Goal: Task Accomplishment & Management: Manage account settings

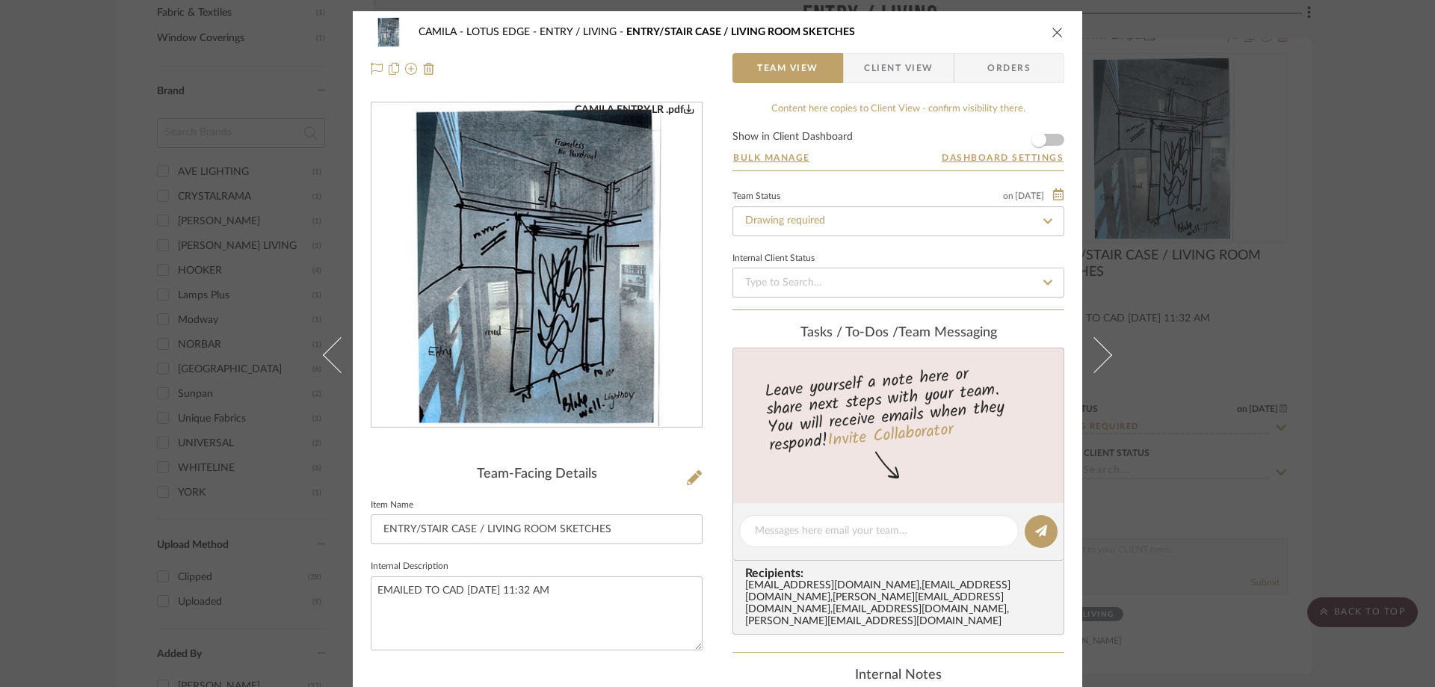
click at [1052, 33] on icon "close" at bounding box center [1058, 32] width 12 height 12
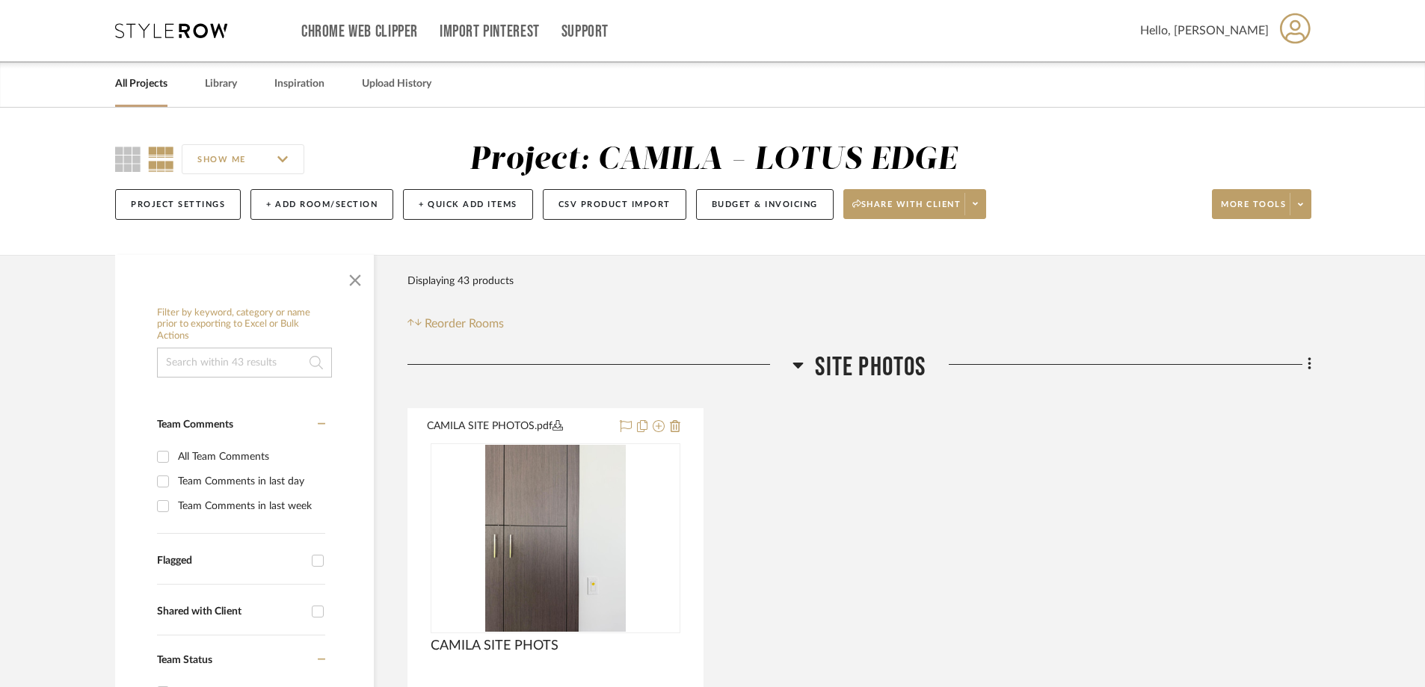
click at [163, 87] on link "All Projects" at bounding box center [141, 84] width 52 height 20
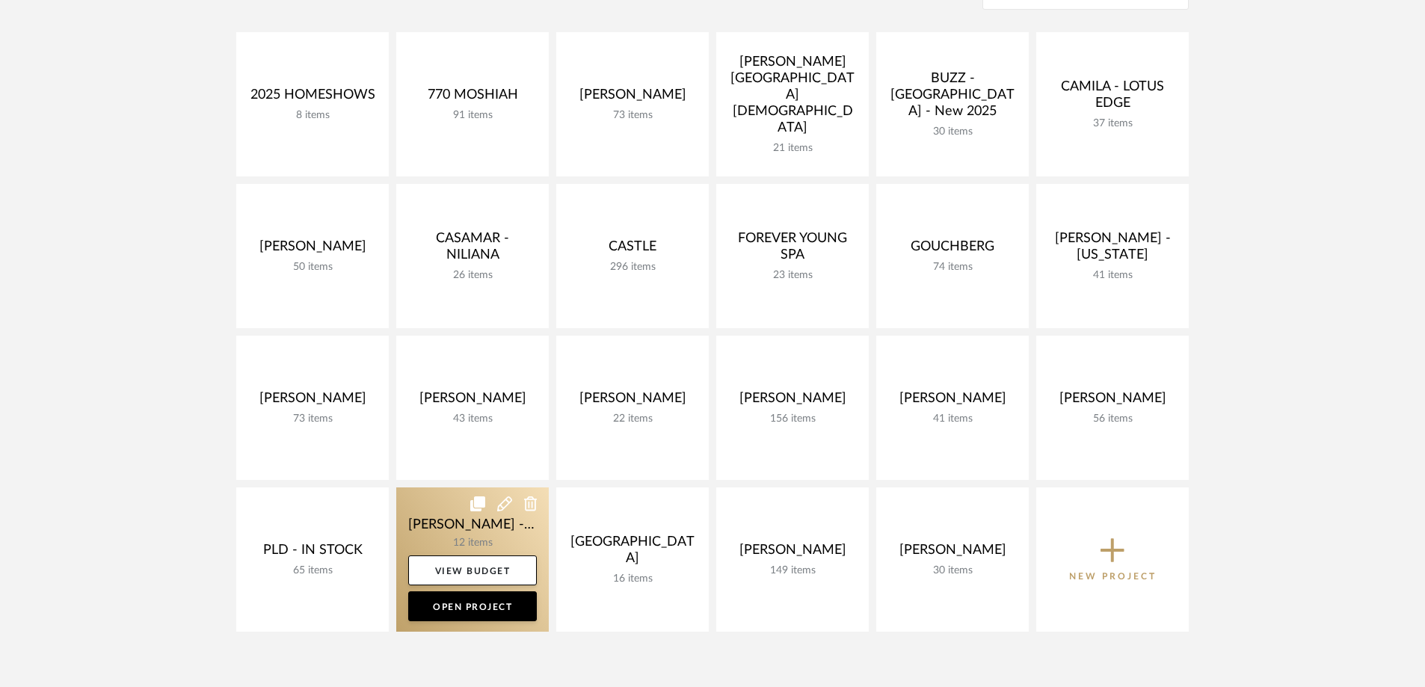
scroll to position [374, 0]
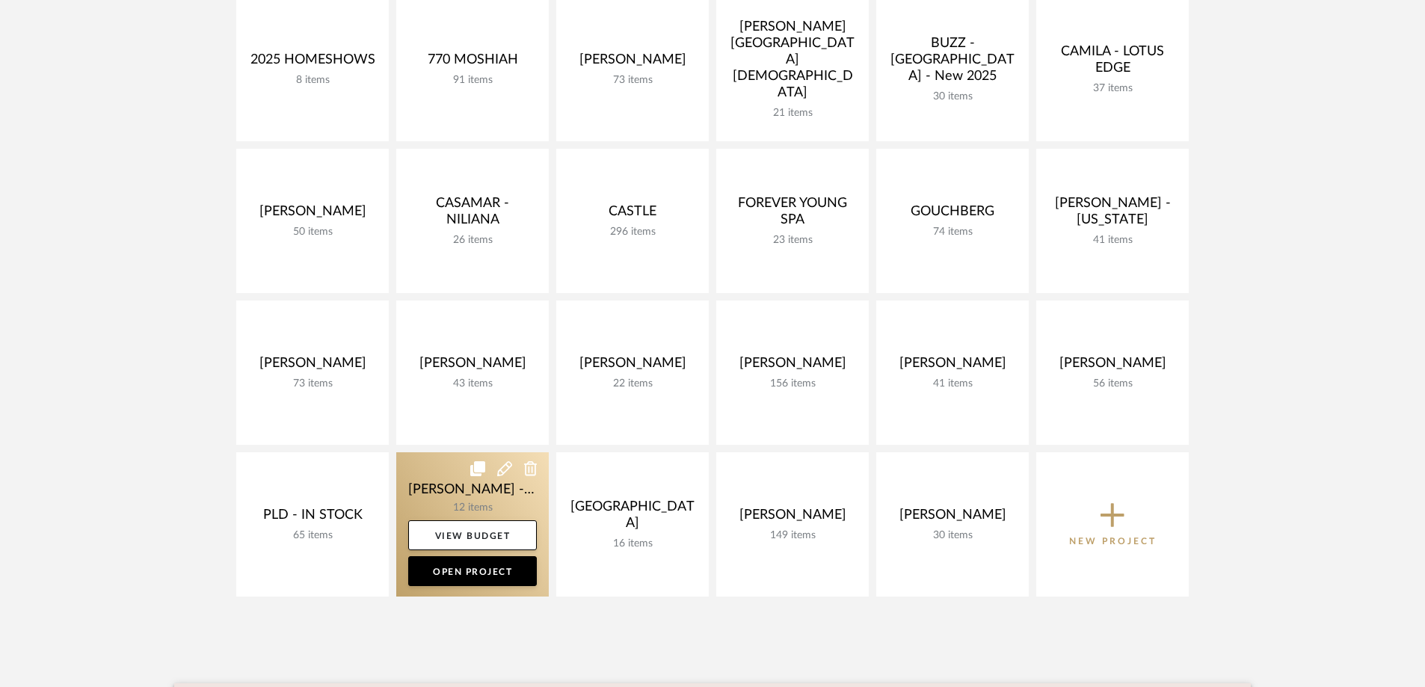
click at [434, 490] on link at bounding box center [472, 524] width 152 height 144
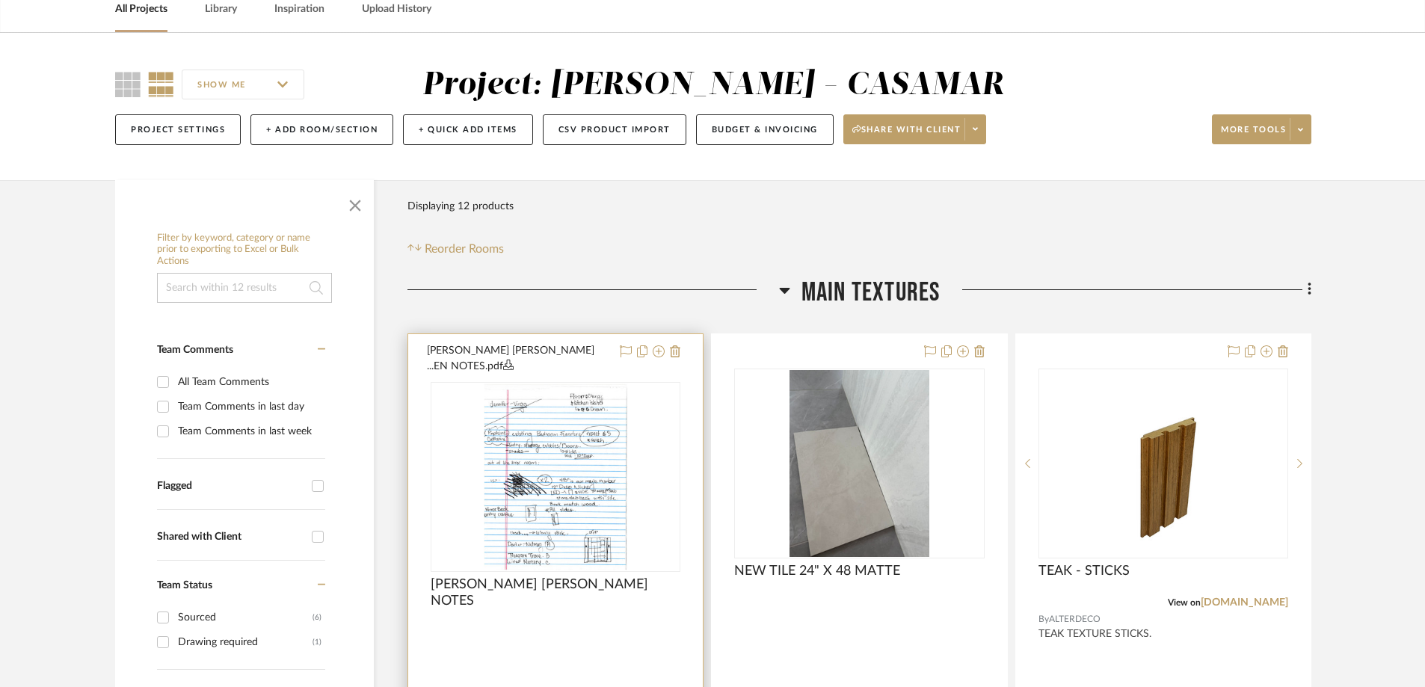
scroll to position [224, 0]
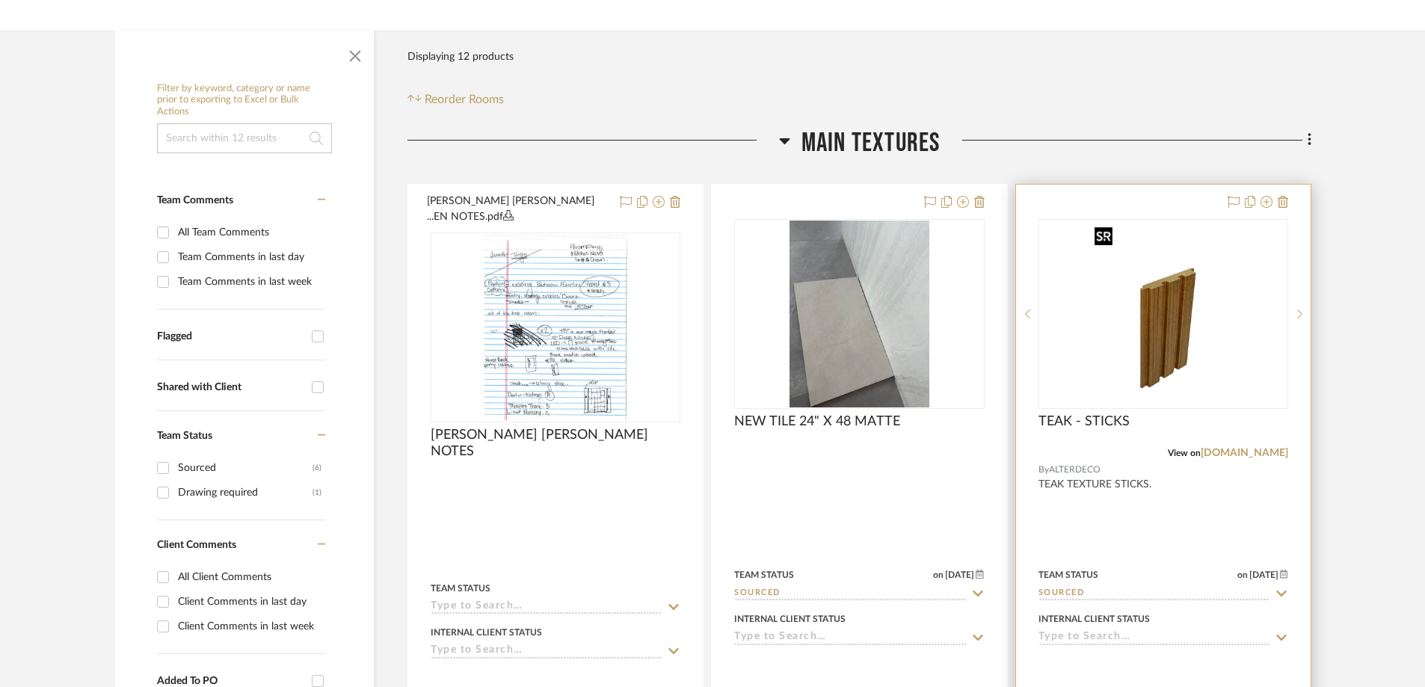
click at [1144, 345] on div at bounding box center [1163, 314] width 250 height 190
click at [1160, 334] on img "0" at bounding box center [1162, 314] width 149 height 187
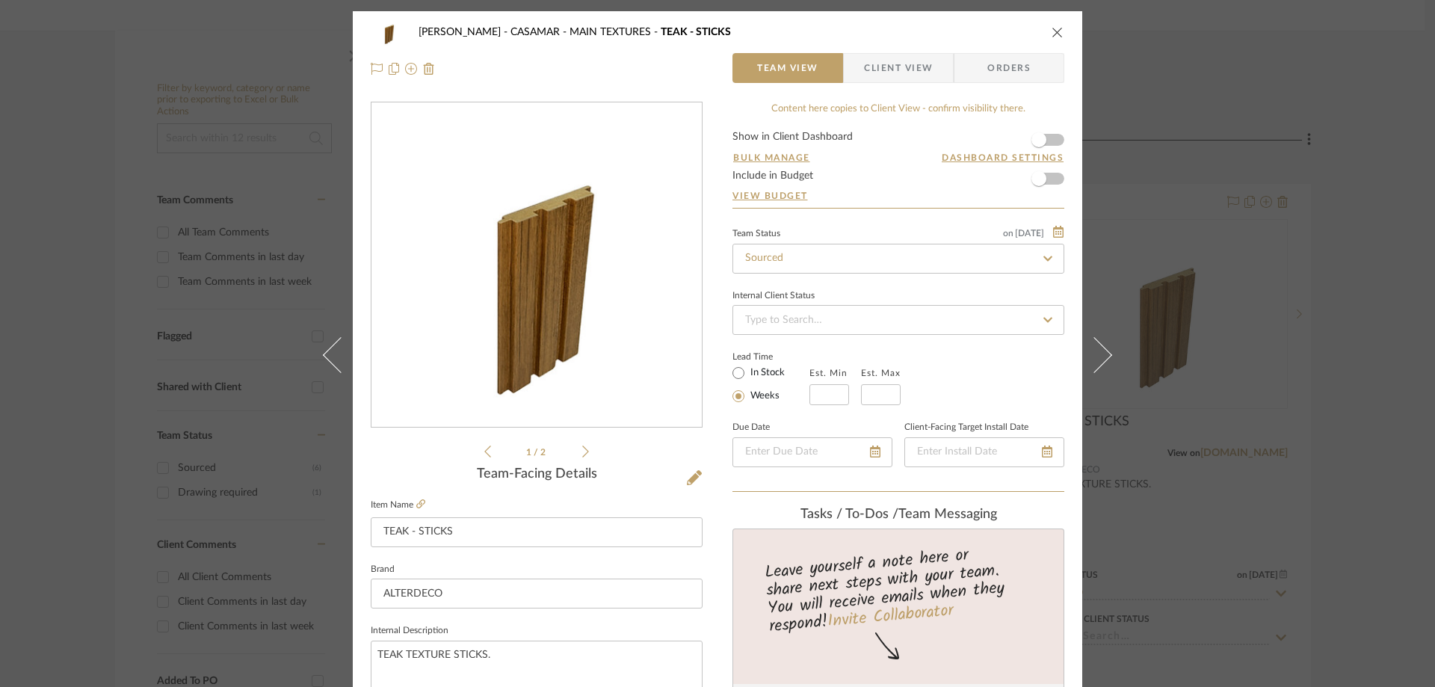
click at [582, 449] on icon at bounding box center [585, 451] width 7 height 13
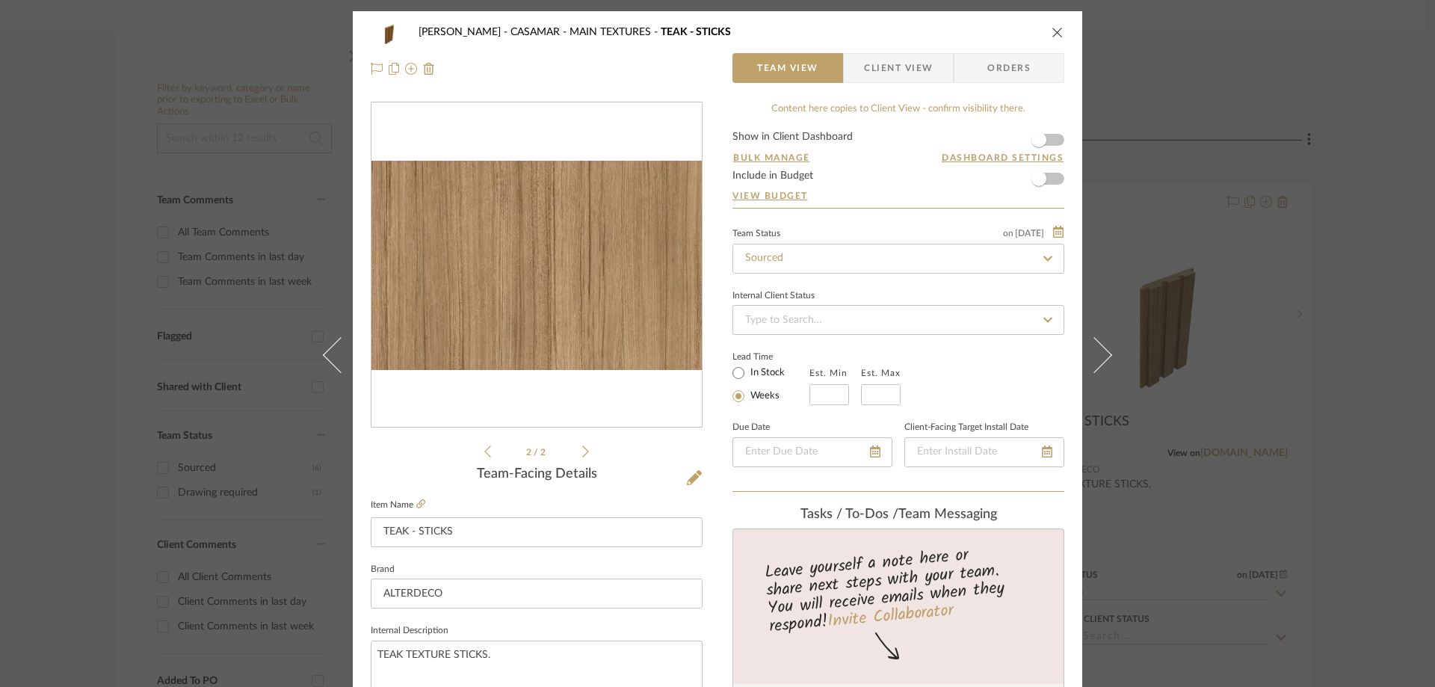
click at [491, 451] on li "2 / 2" at bounding box center [536, 452] width 91 height 18
click at [484, 449] on icon at bounding box center [487, 451] width 7 height 12
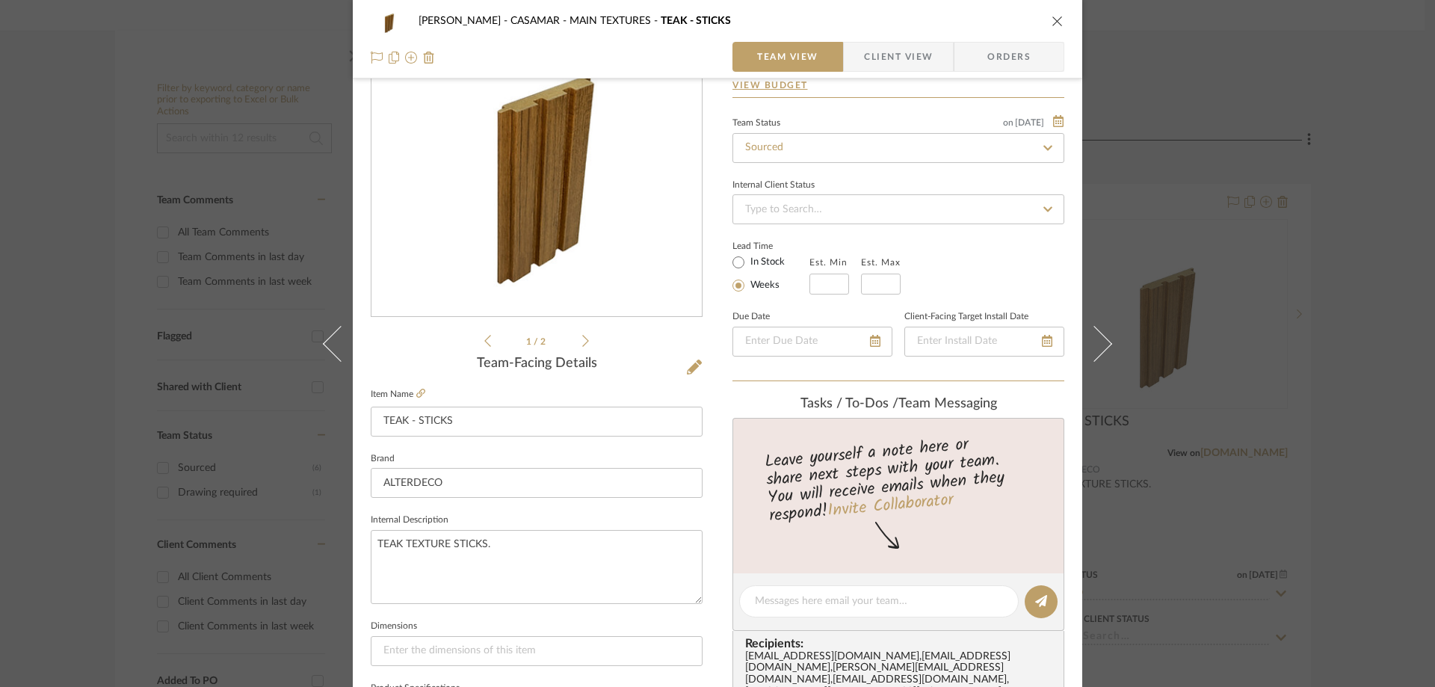
scroll to position [224, 0]
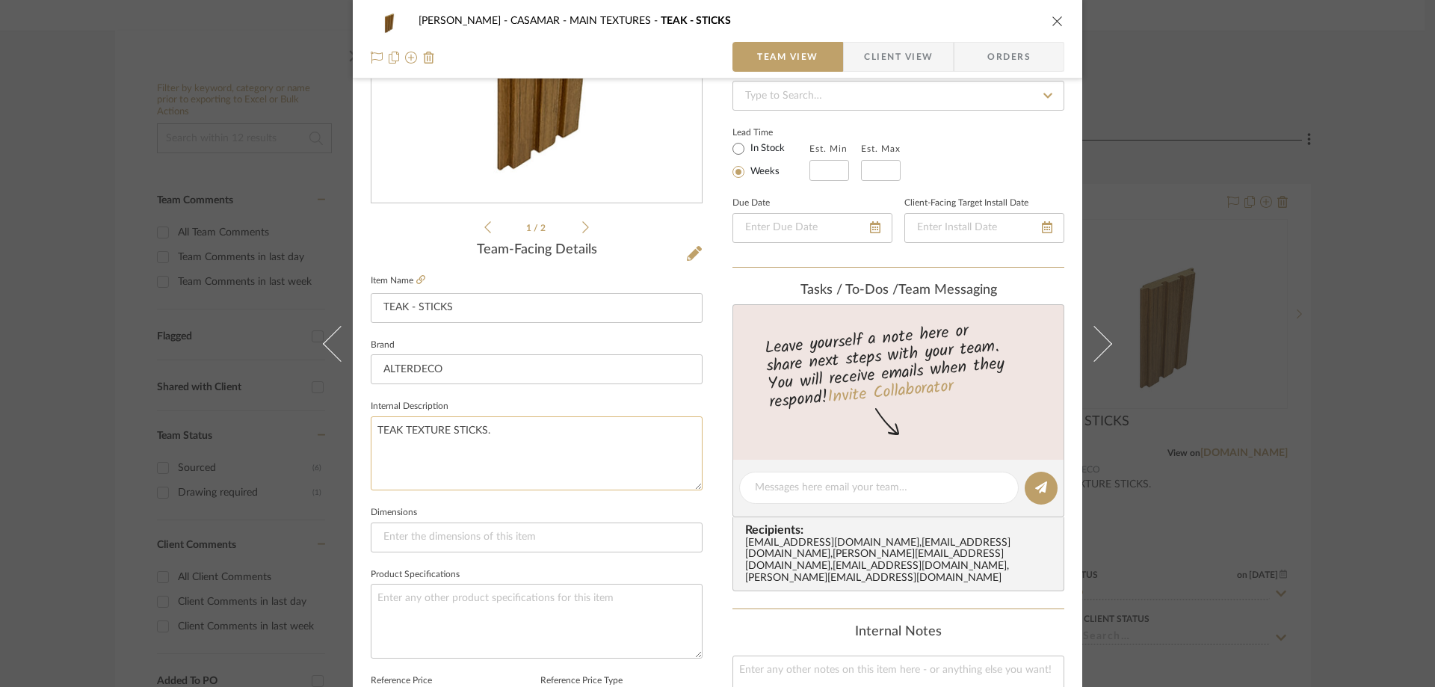
click at [416, 432] on textarea "TEAK TEXTURE STICKS." at bounding box center [537, 453] width 332 height 74
drag, startPoint x: 919, startPoint y: 49, endPoint x: 899, endPoint y: 60, distance: 22.7
click at [919, 49] on span "Client View" at bounding box center [898, 57] width 69 height 30
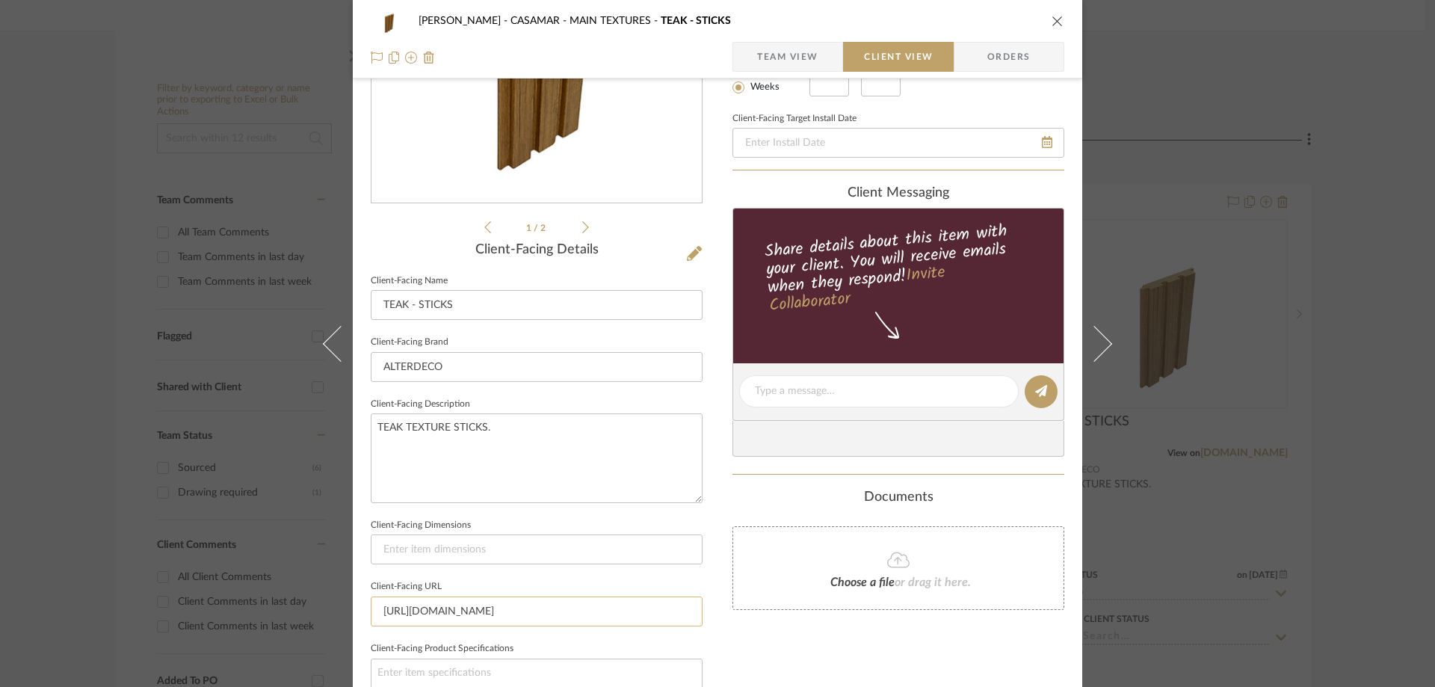
click at [528, 608] on input "https://www.alterdecous.com/product-page/teak" at bounding box center [537, 611] width 332 height 30
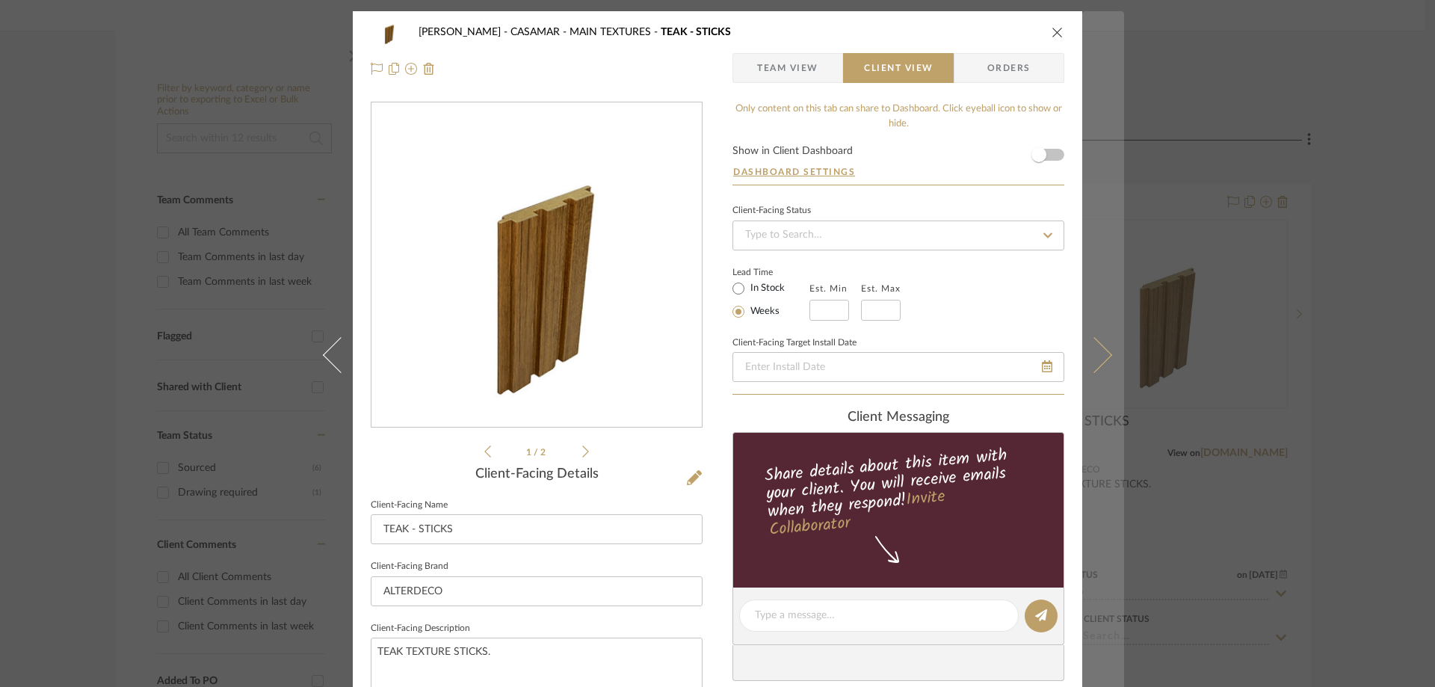
click at [1093, 347] on icon at bounding box center [1094, 354] width 36 height 36
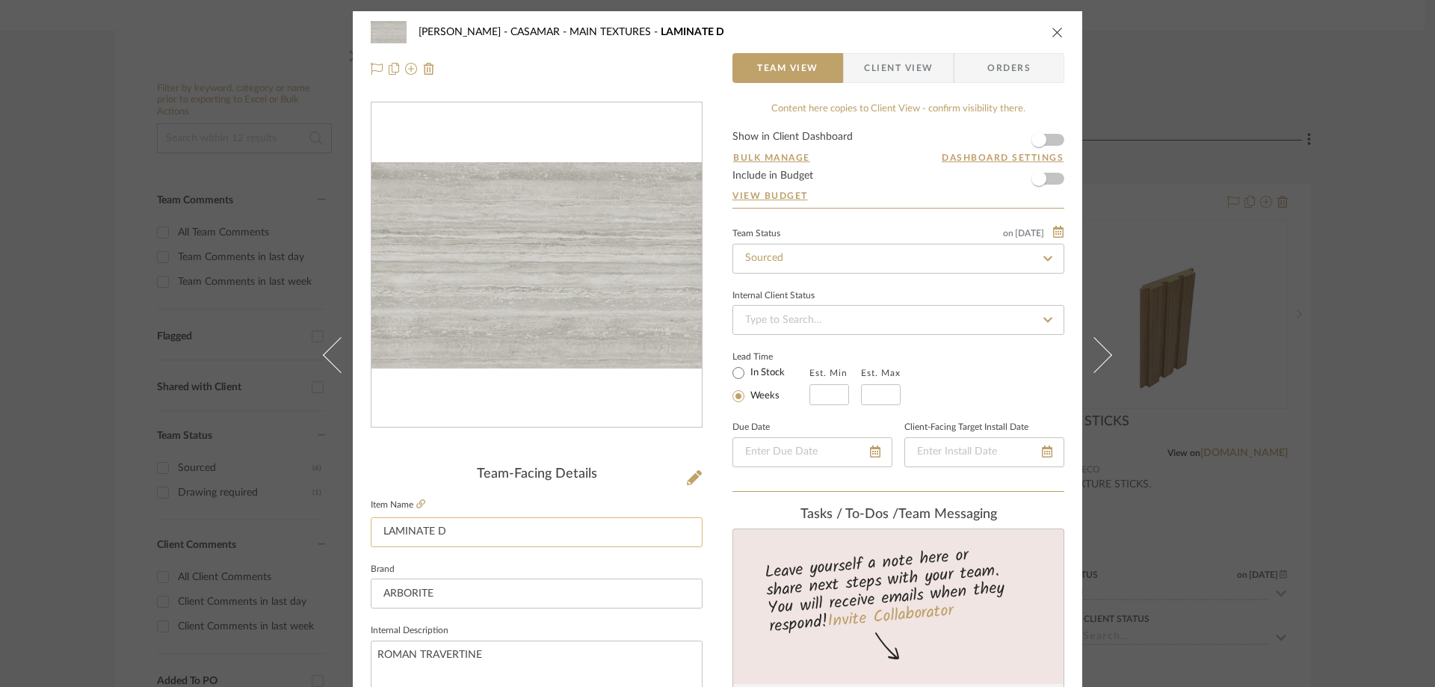
click at [420, 532] on input "LAMINATE D" at bounding box center [537, 532] width 332 height 30
click at [390, 655] on textarea "ROMAN TRAVERTINE" at bounding box center [537, 678] width 332 height 74
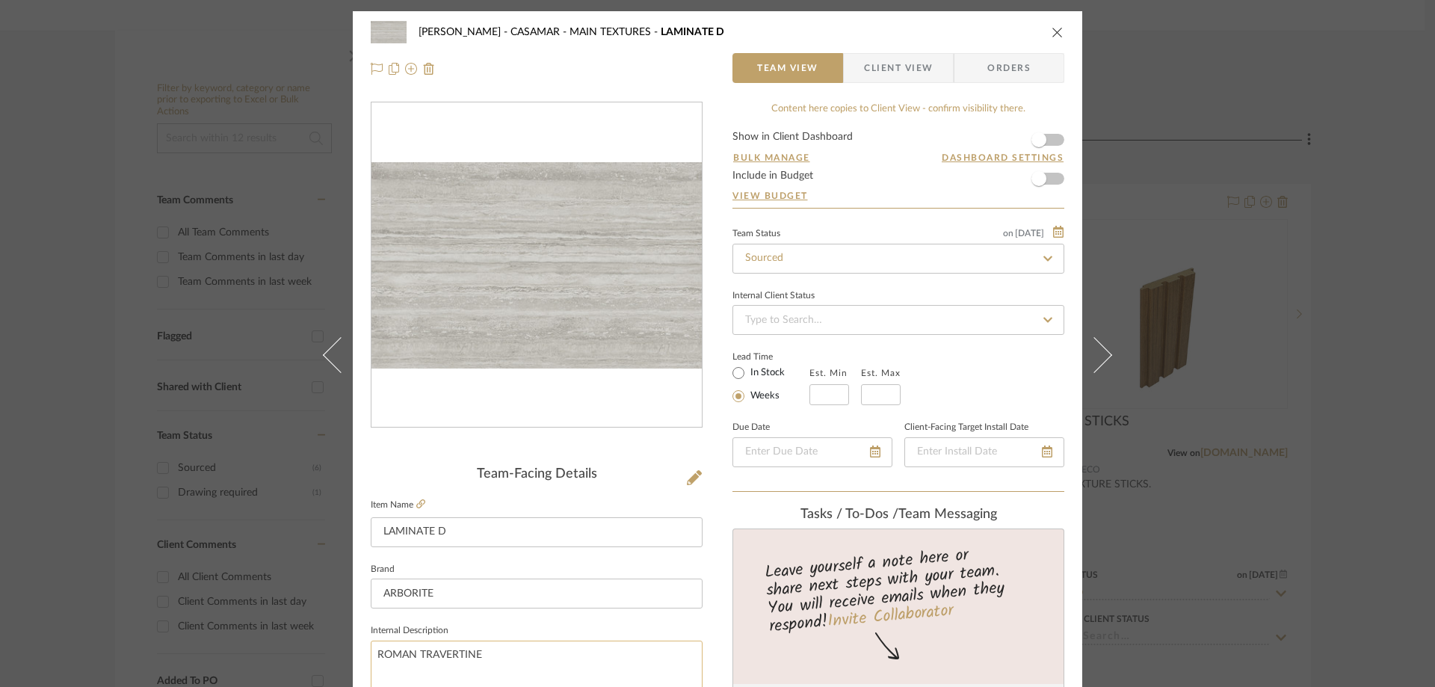
click at [390, 655] on textarea "ROMAN TRAVERTINE" at bounding box center [537, 678] width 332 height 74
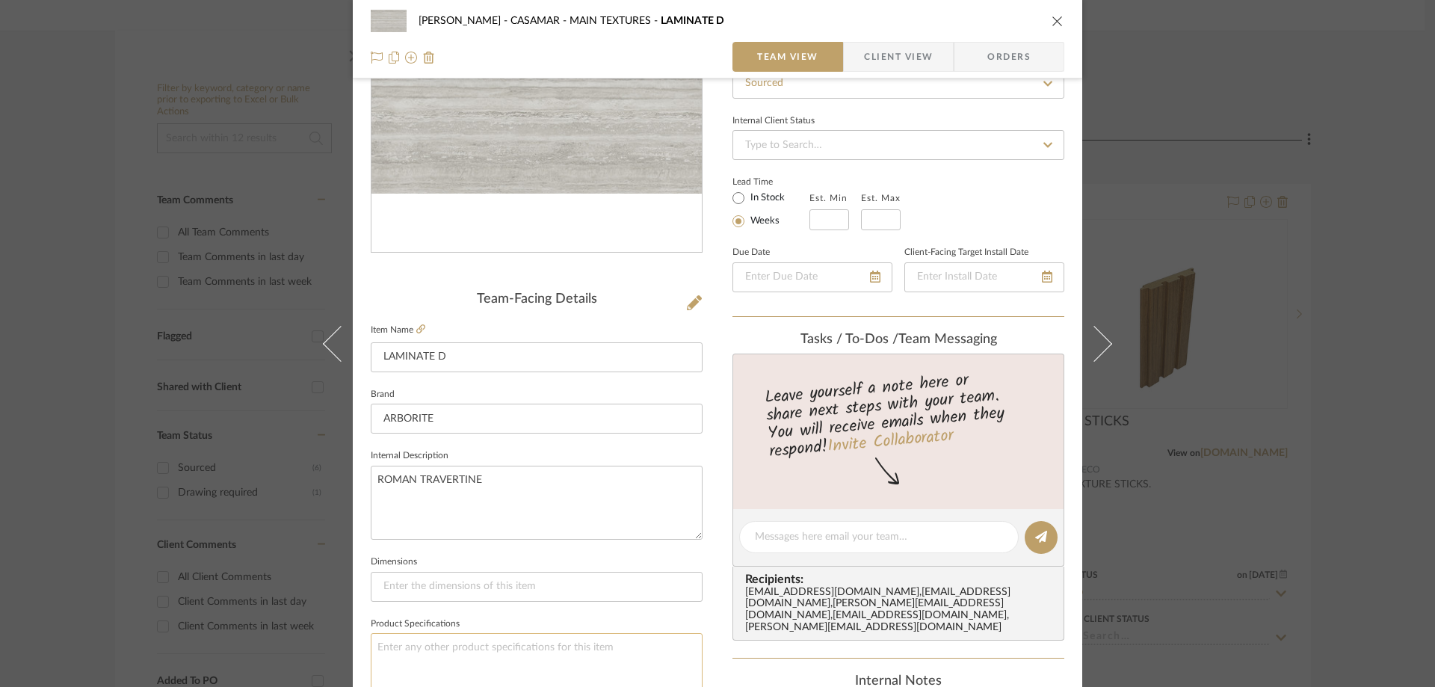
scroll to position [299, 0]
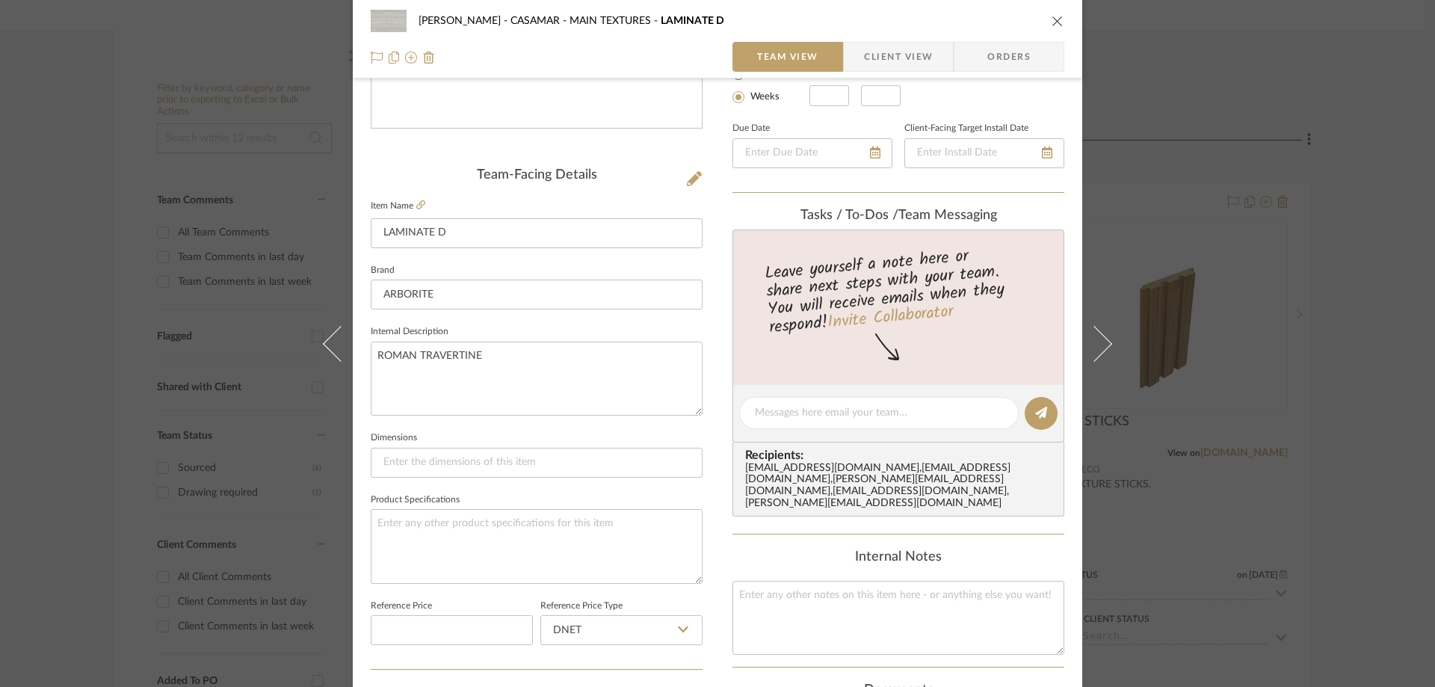
click at [876, 61] on span "Client View" at bounding box center [898, 57] width 69 height 30
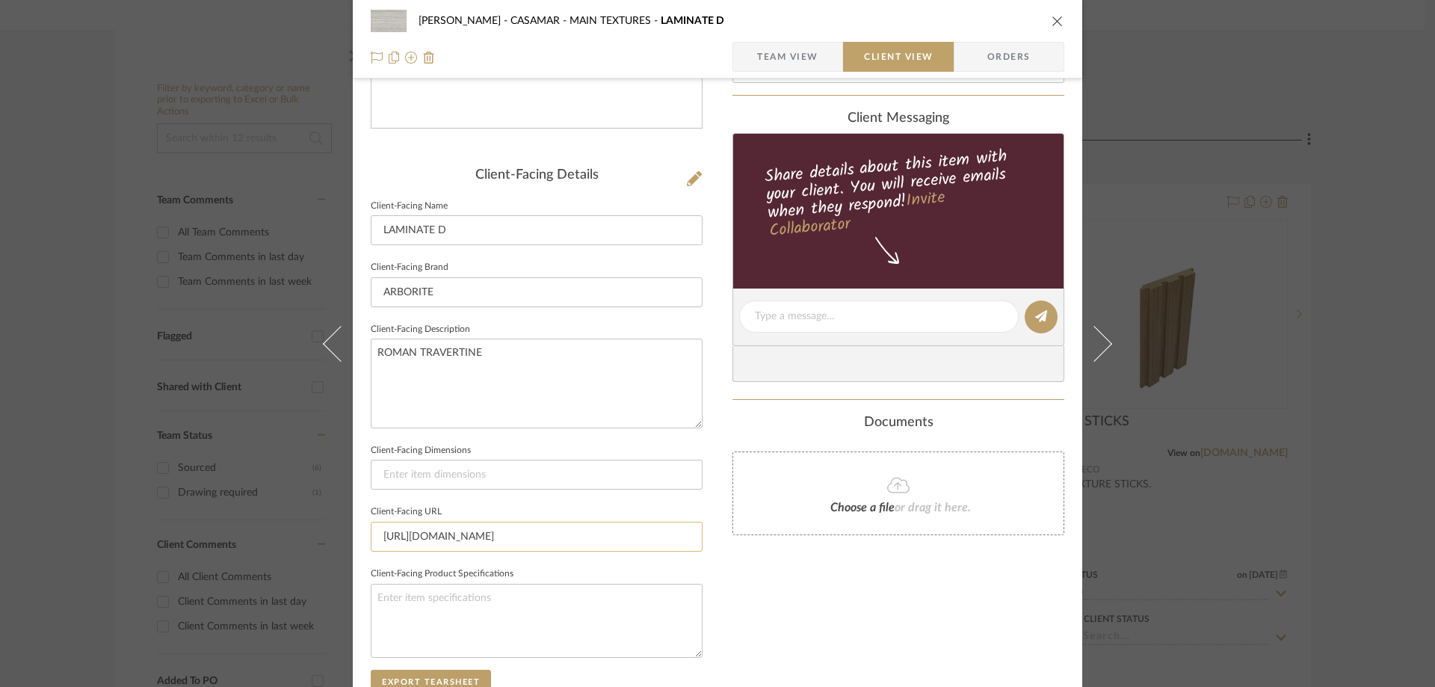
click at [521, 538] on input "https://www.arborite.com/roman-travertine" at bounding box center [537, 537] width 332 height 30
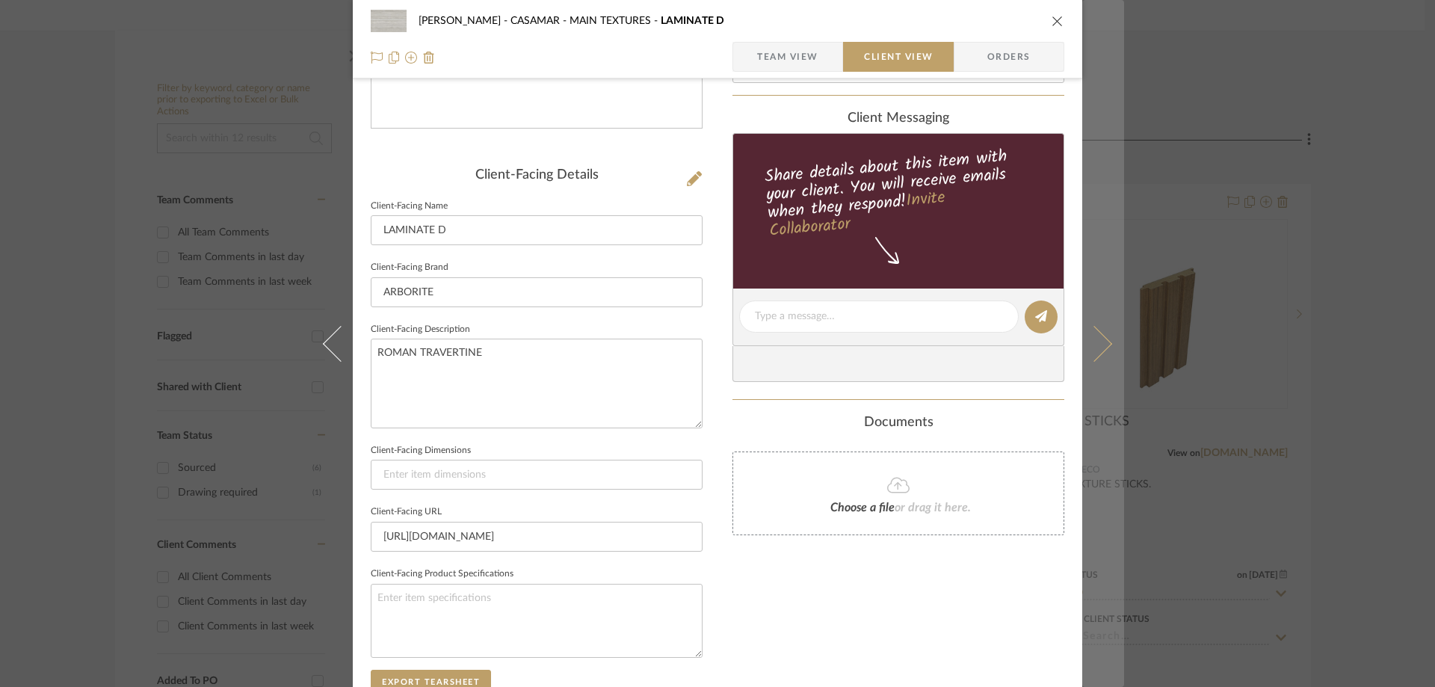
click at [1101, 331] on button at bounding box center [1103, 343] width 42 height 687
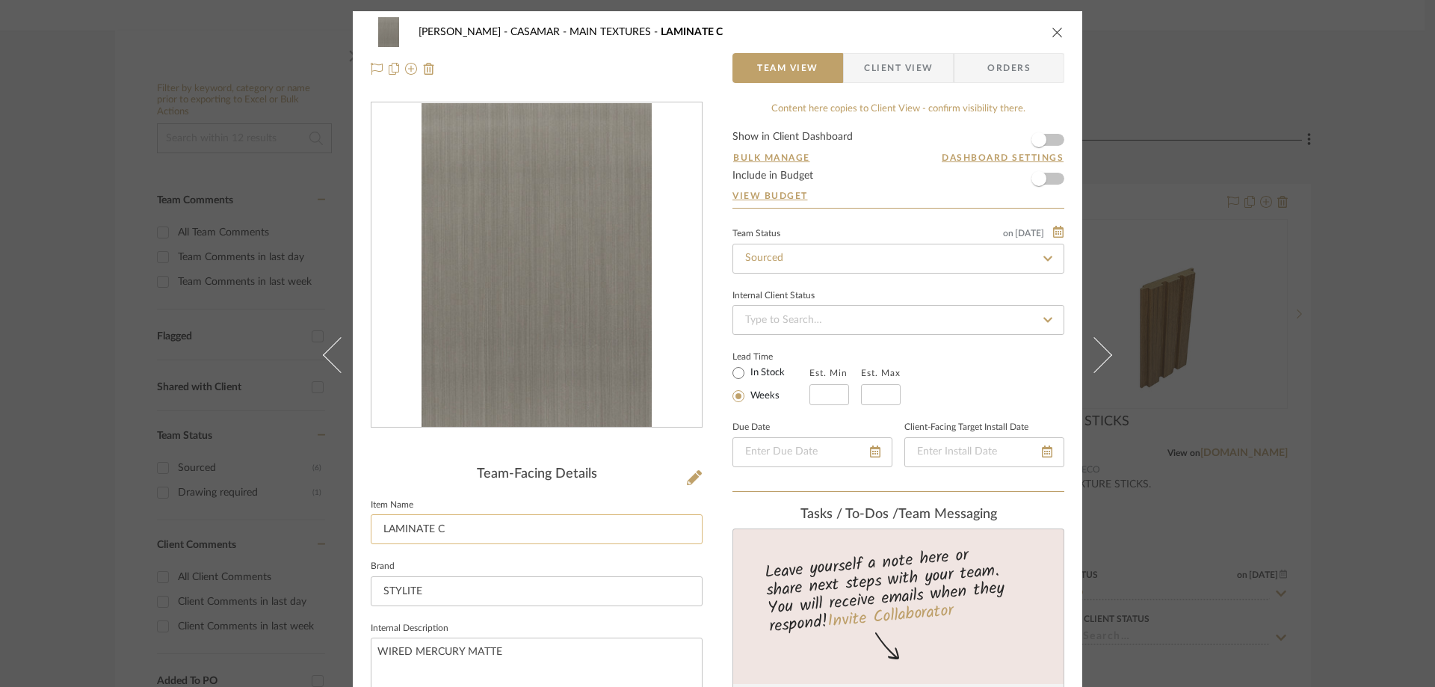
click at [422, 528] on input "LAMINATE C" at bounding box center [537, 529] width 332 height 30
click at [422, 525] on input "LAMINATE C" at bounding box center [537, 529] width 332 height 30
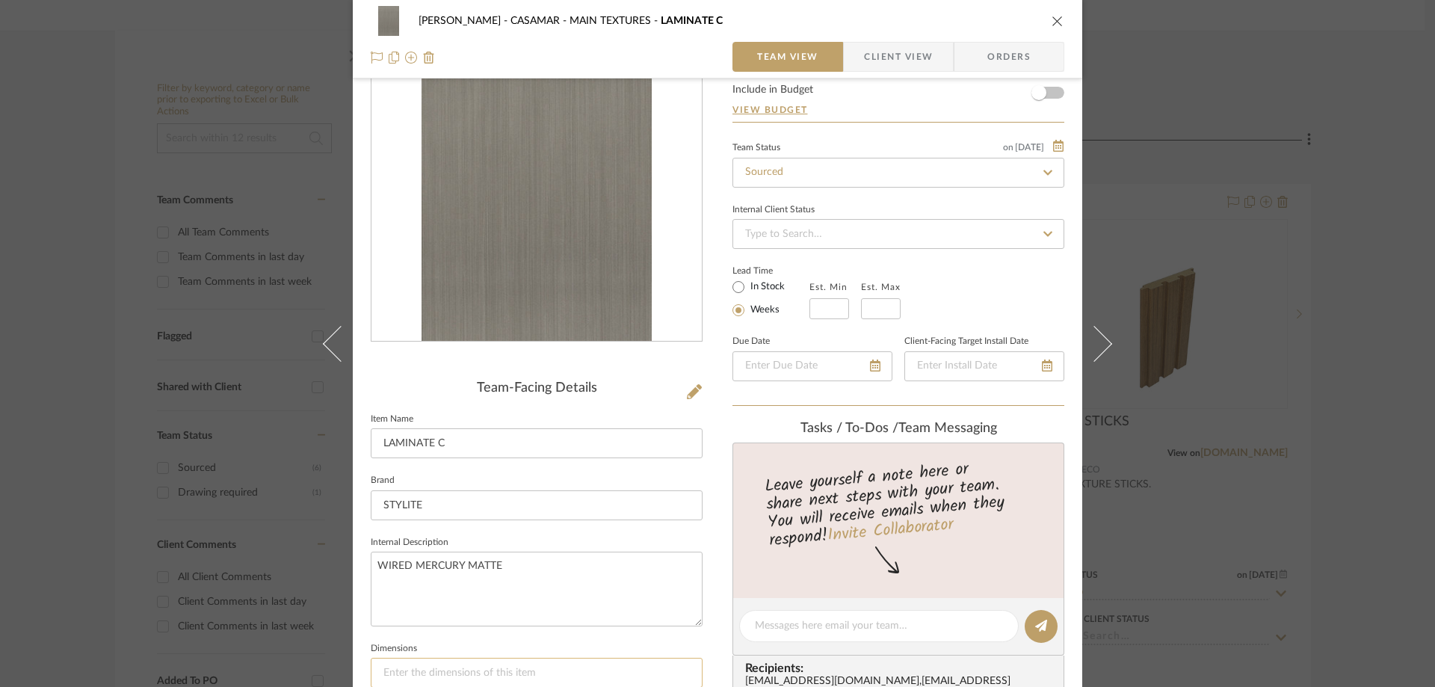
scroll to position [149, 0]
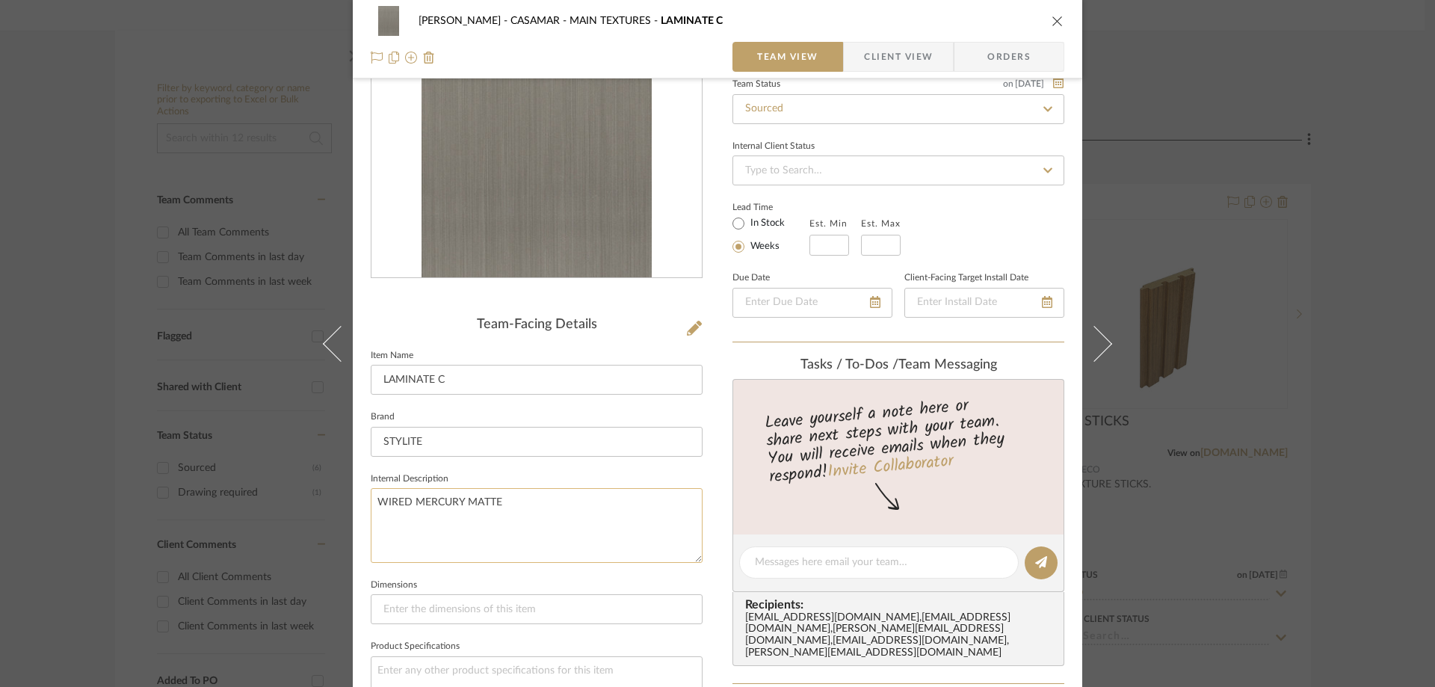
click at [467, 501] on textarea "WIRED MERCURY MATTE" at bounding box center [537, 525] width 332 height 74
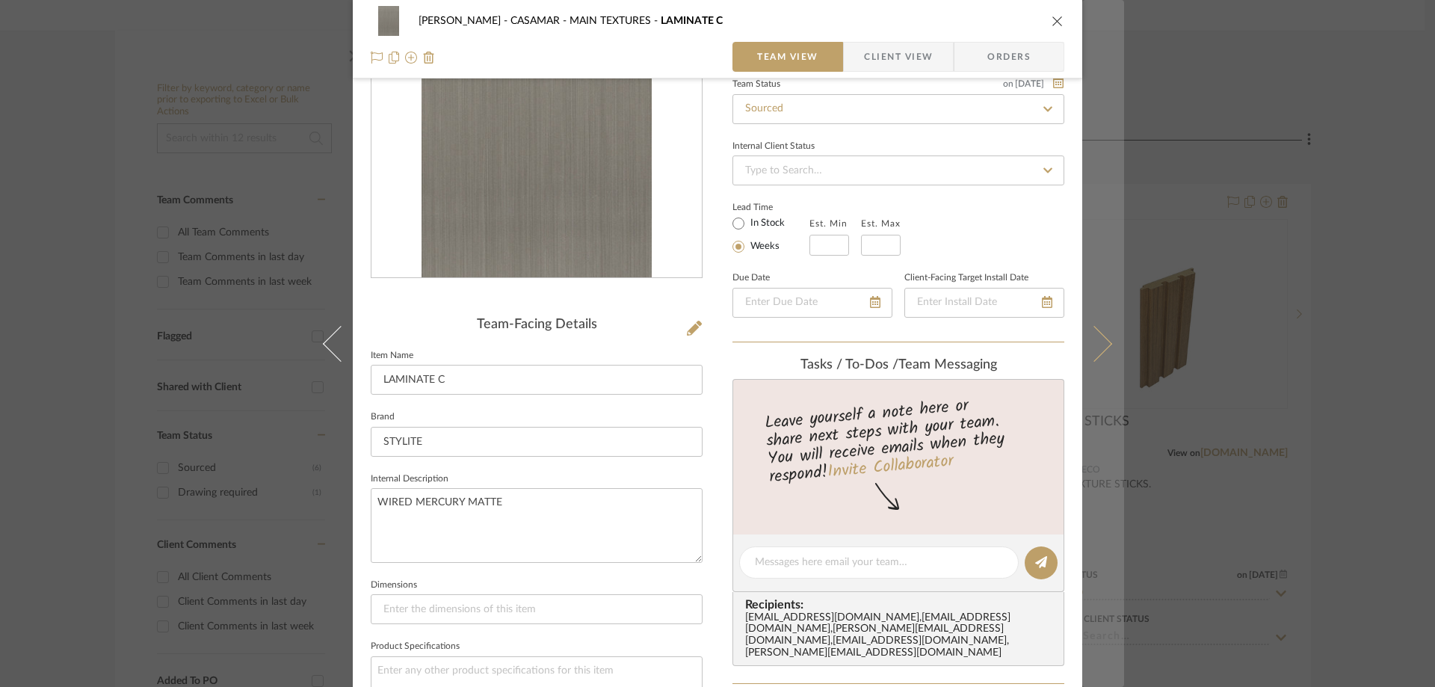
click at [1106, 342] on icon at bounding box center [1094, 343] width 36 height 36
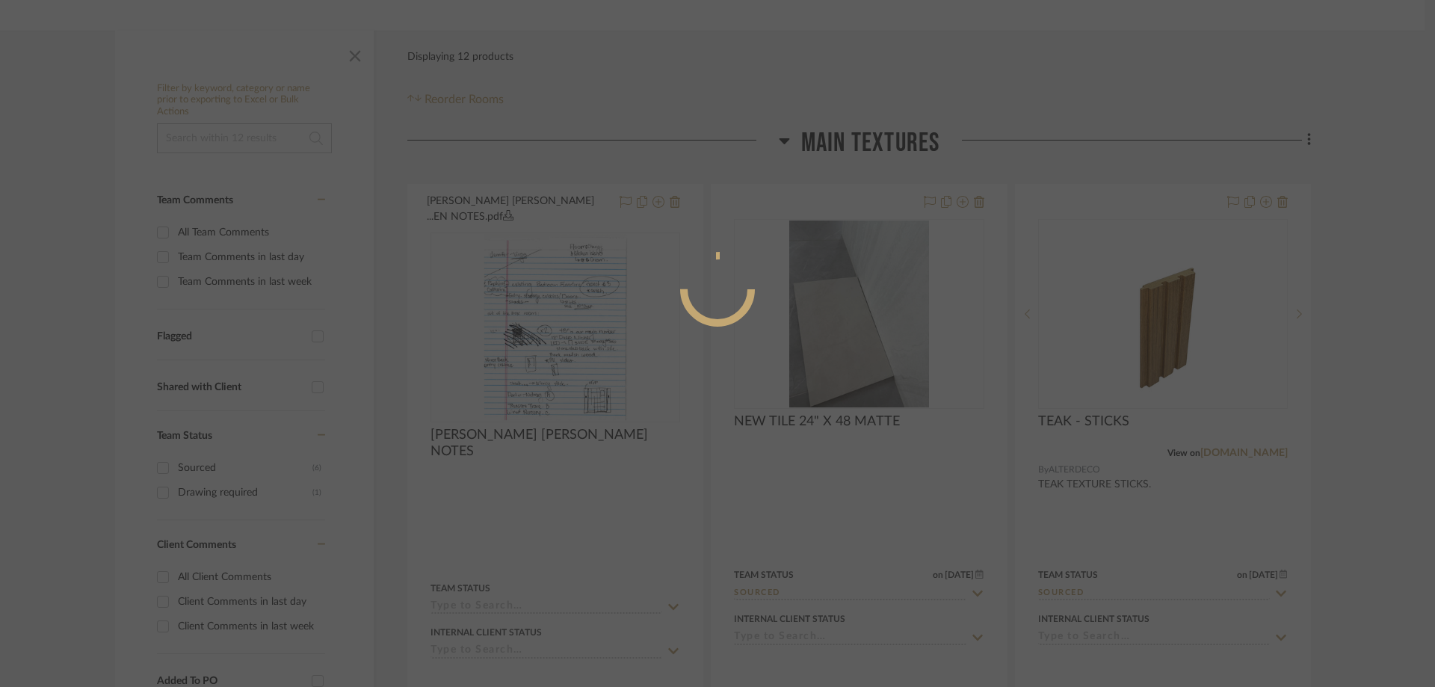
scroll to position [0, 0]
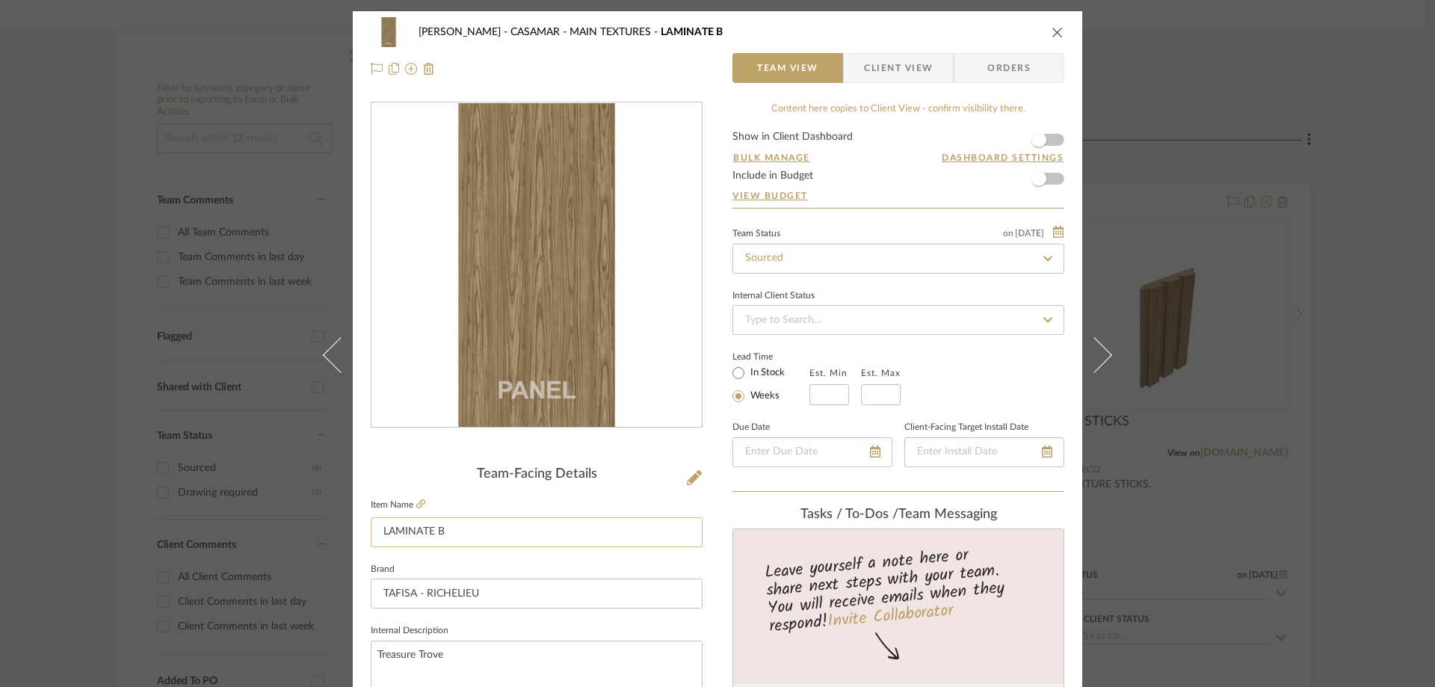
click at [407, 523] on input "LAMINATE B" at bounding box center [537, 532] width 332 height 30
click at [414, 657] on textarea "Treasure Trove" at bounding box center [537, 678] width 332 height 74
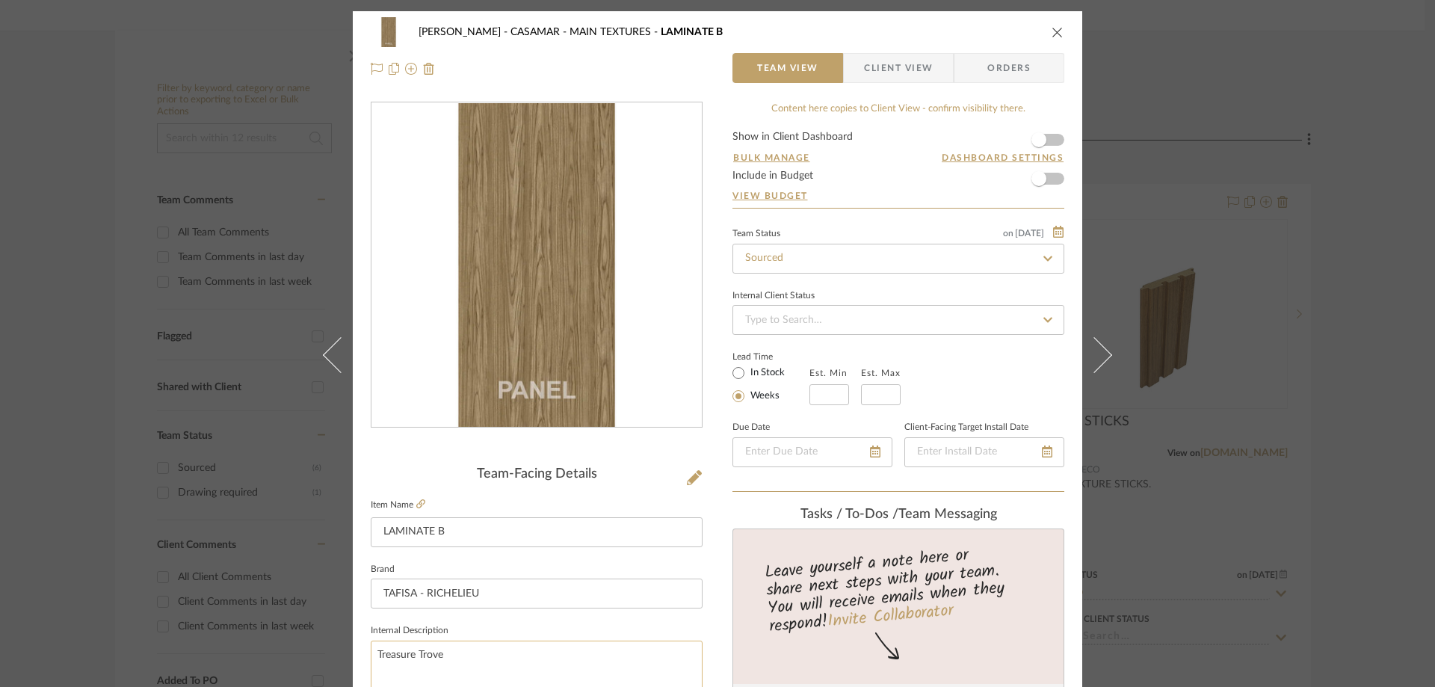
click at [414, 657] on textarea "Treasure Trove" at bounding box center [537, 678] width 332 height 74
click at [901, 66] on span "Client View" at bounding box center [898, 68] width 69 height 30
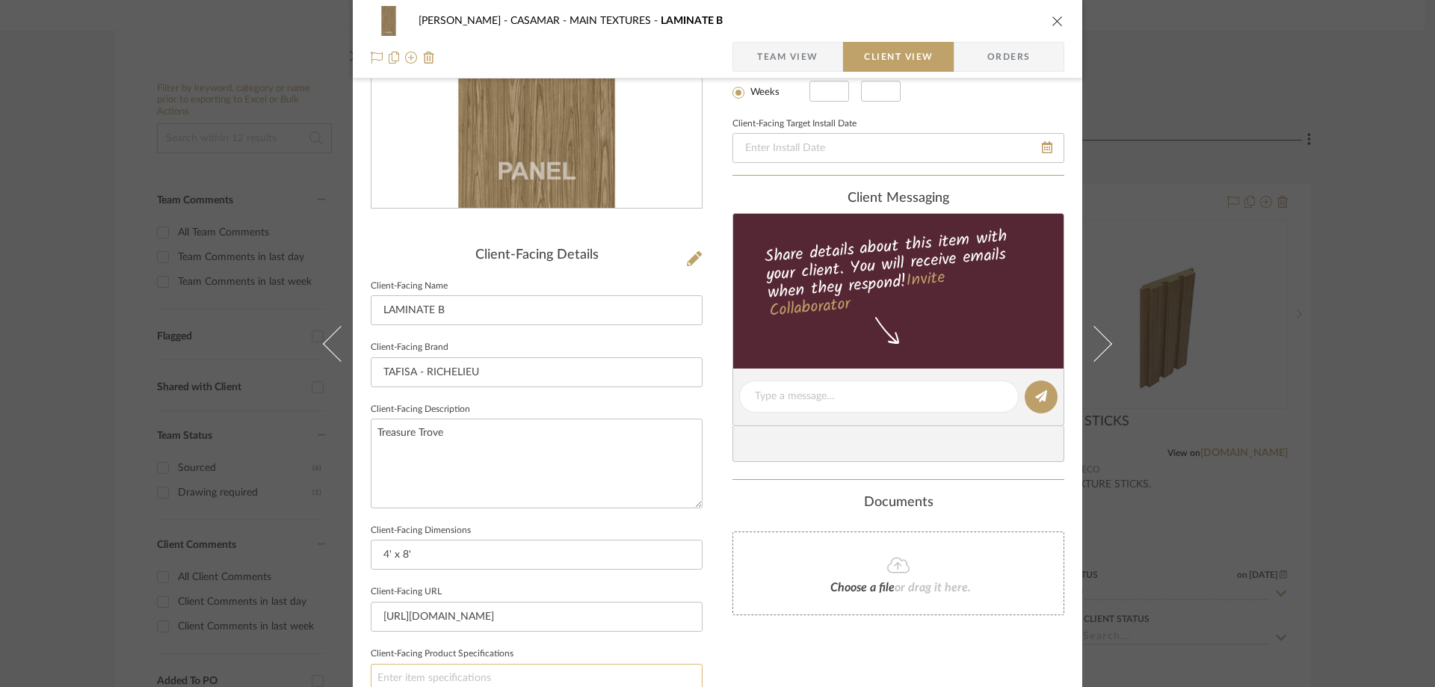
scroll to position [299, 0]
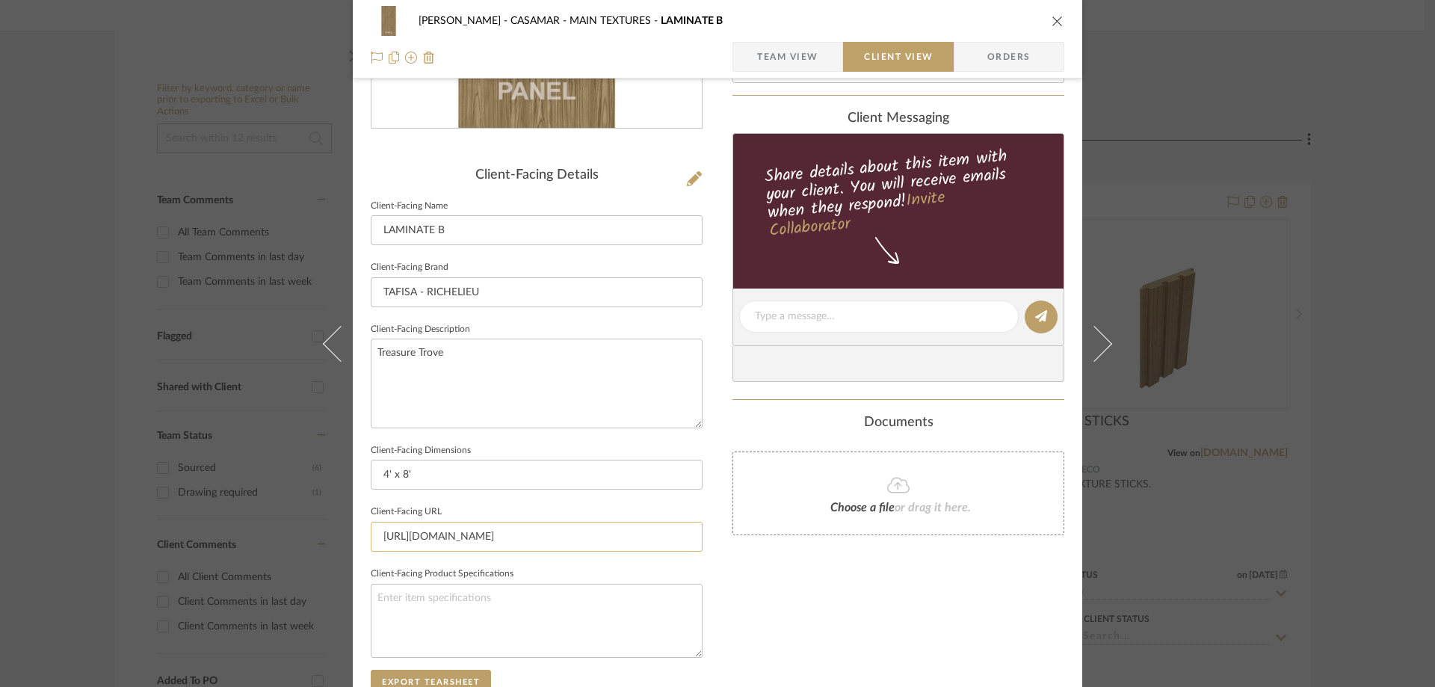
click at [481, 543] on input "https://mail.google.com/mail/u/0/#search/RIC/FMfcgzQcpTHpvBVGxCQCnSfMpWXmtLjs" at bounding box center [537, 537] width 332 height 30
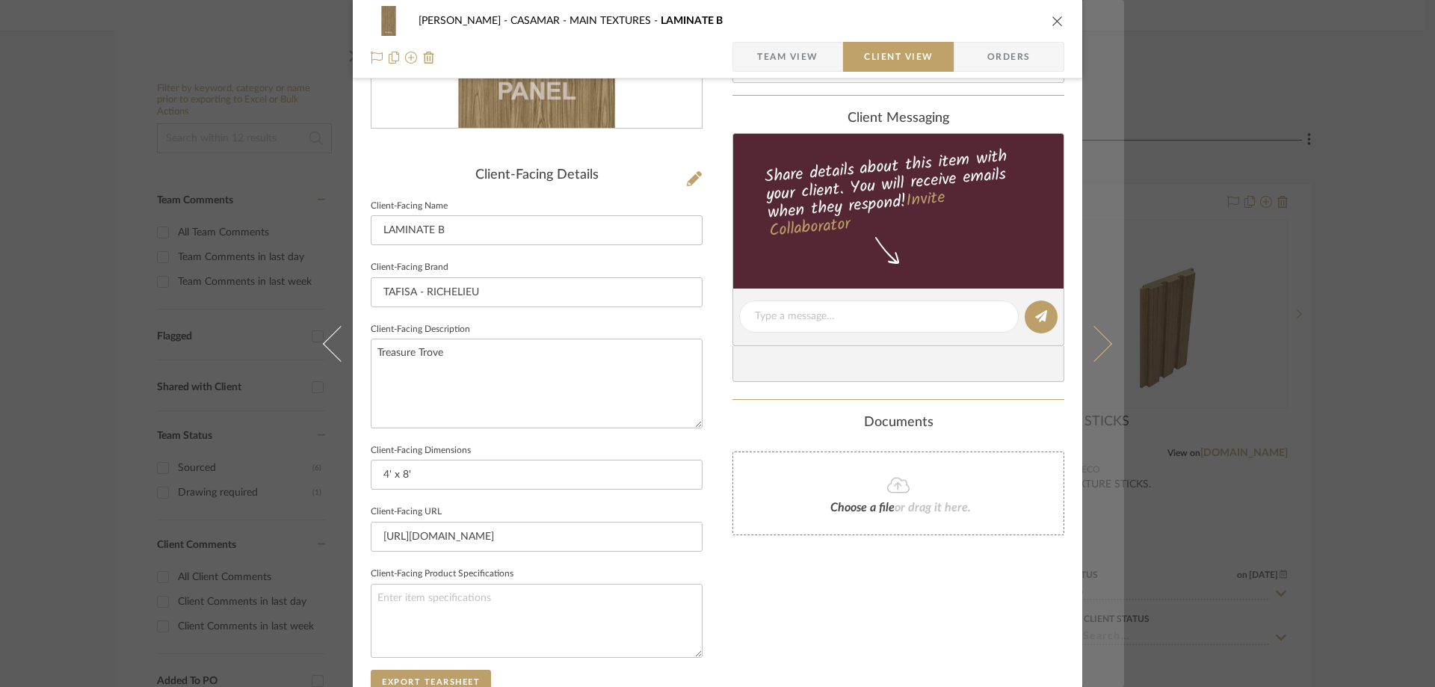
click at [1105, 346] on icon at bounding box center [1094, 343] width 36 height 36
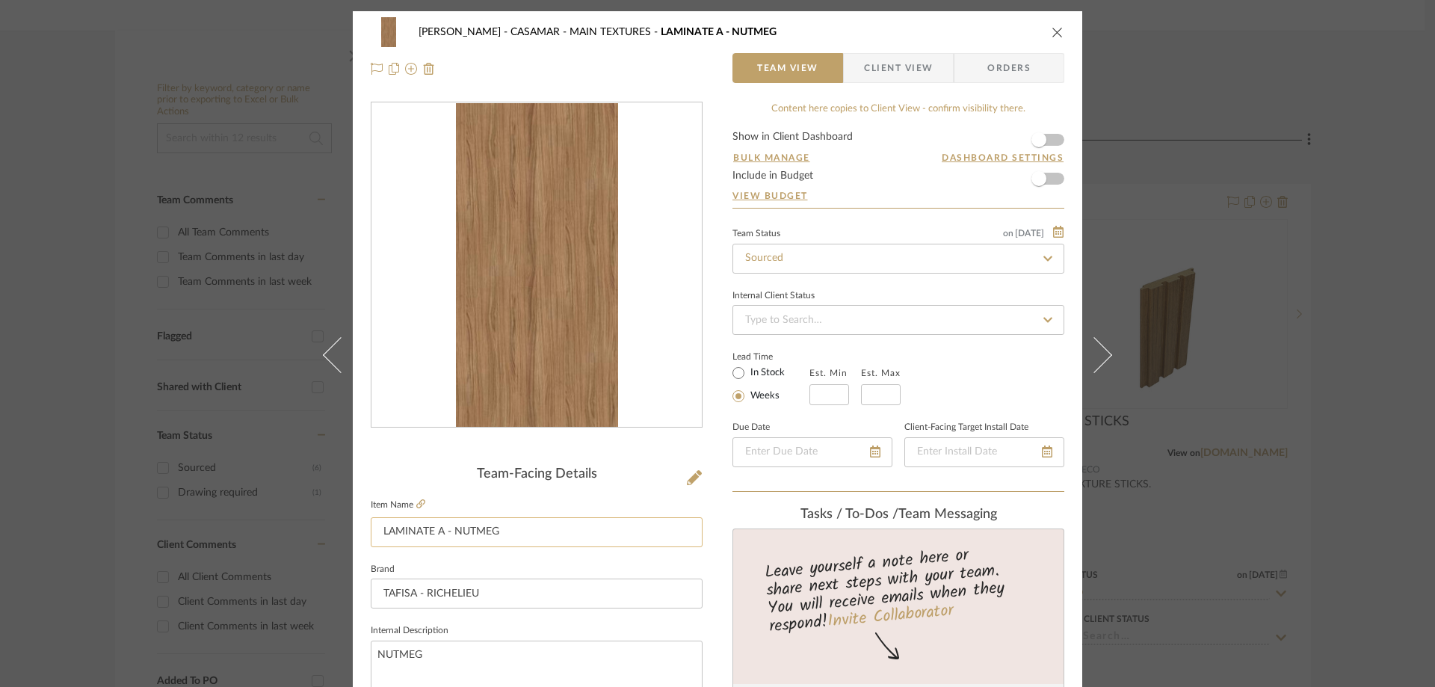
click at [445, 525] on input "LAMINATE A - NUTMEG" at bounding box center [537, 532] width 332 height 30
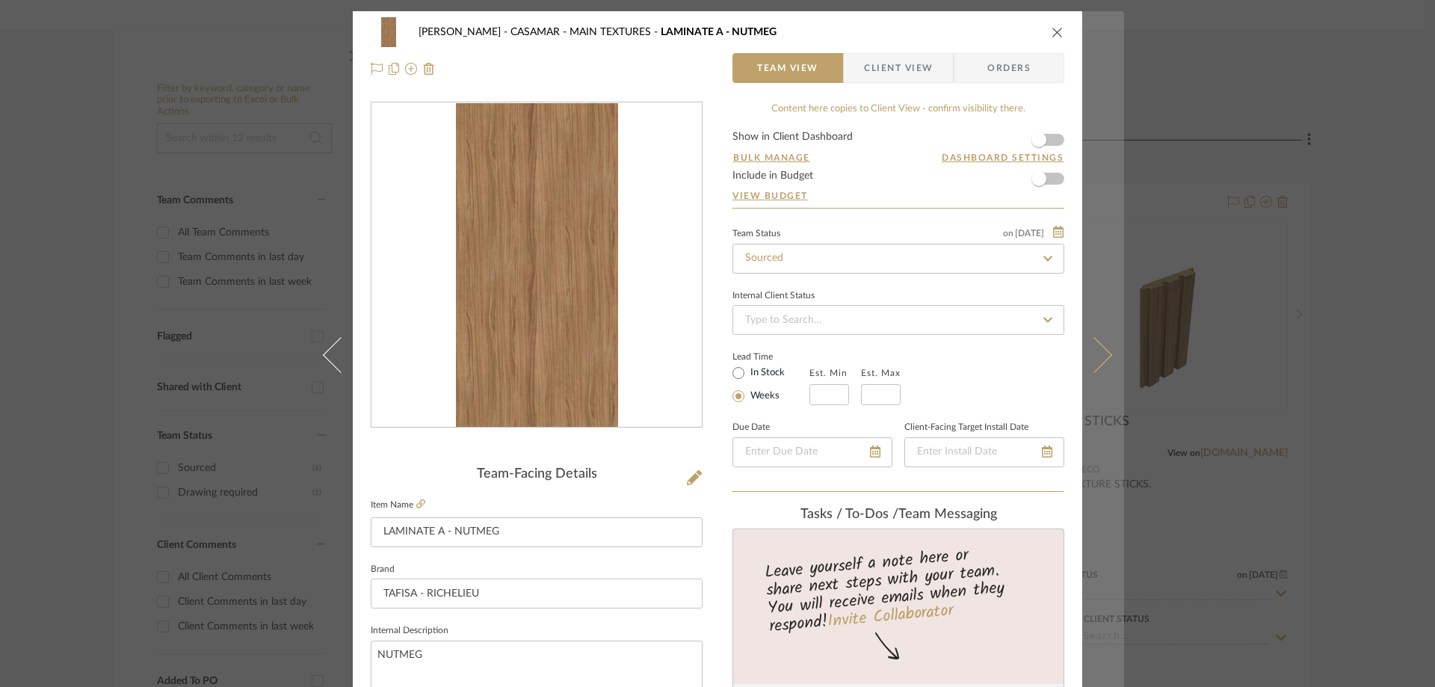
click at [1099, 351] on icon at bounding box center [1094, 354] width 36 height 36
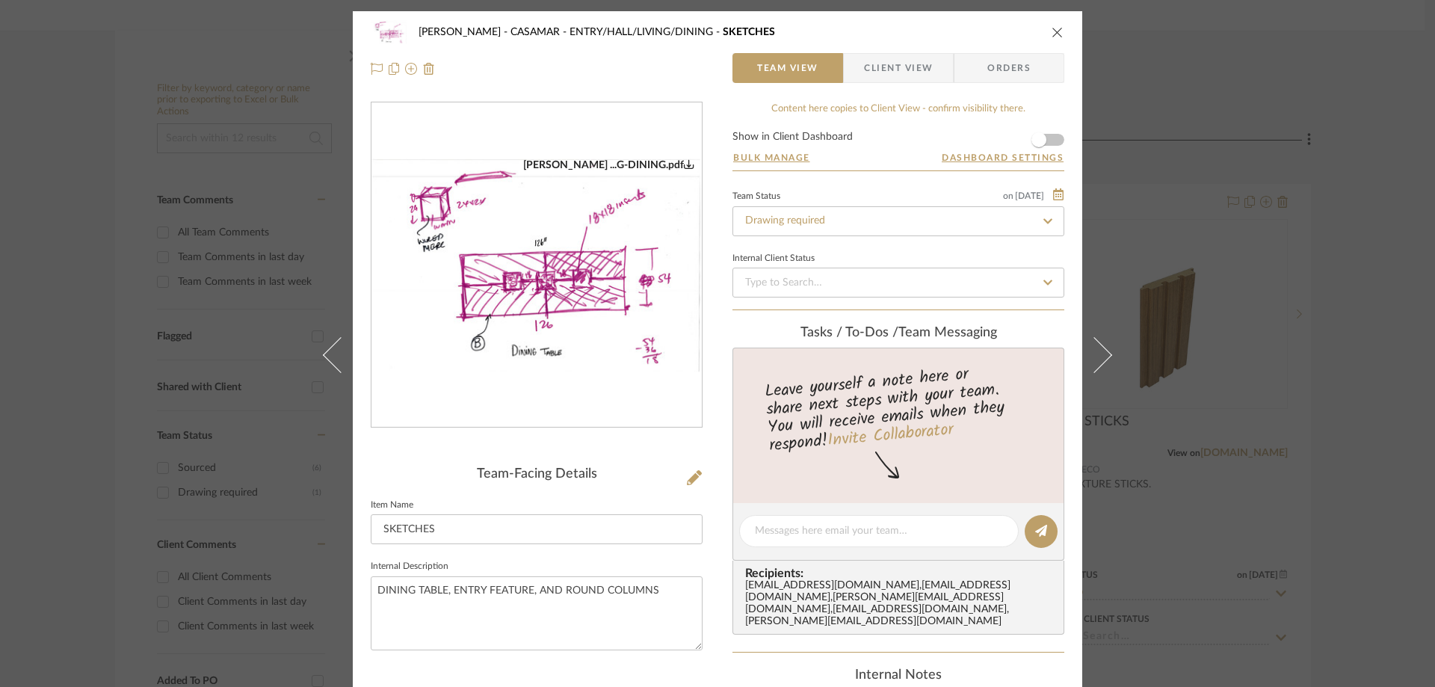
click at [654, 300] on img "0" at bounding box center [536, 265] width 330 height 214
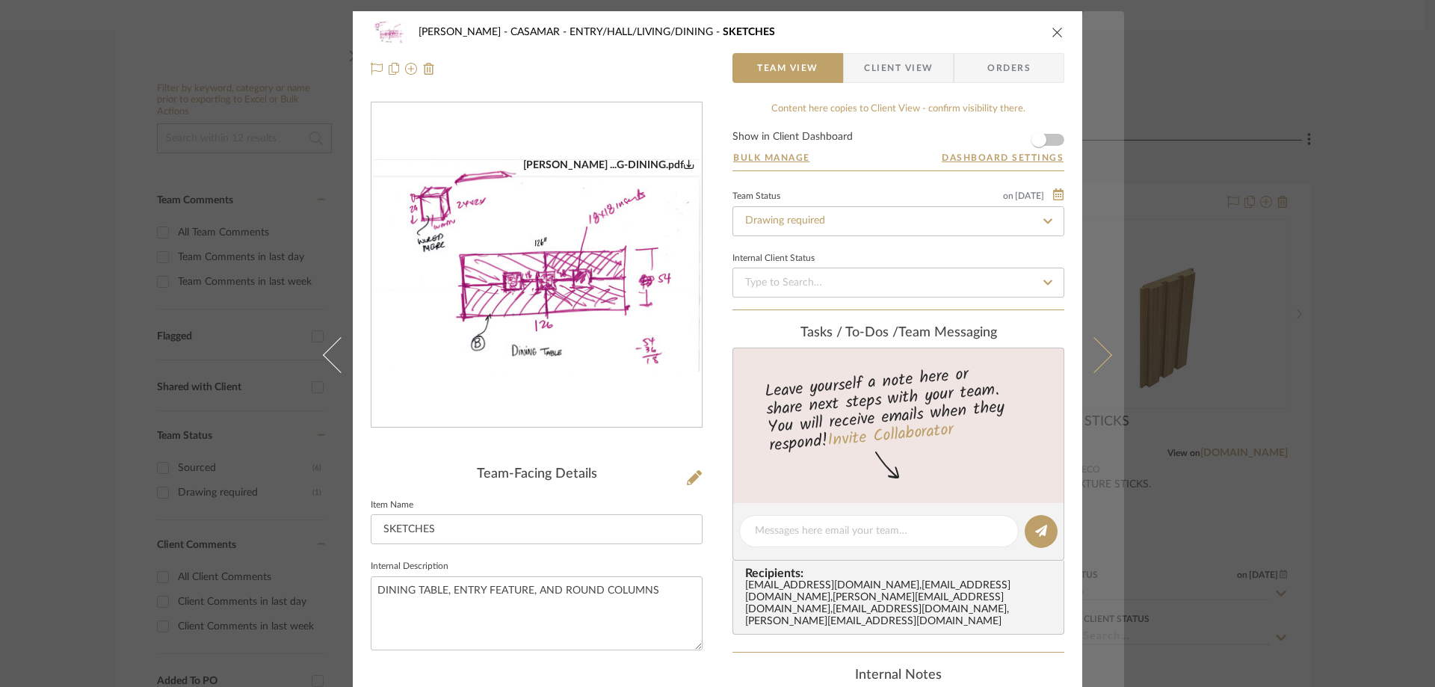
click at [1090, 329] on button at bounding box center [1103, 354] width 42 height 687
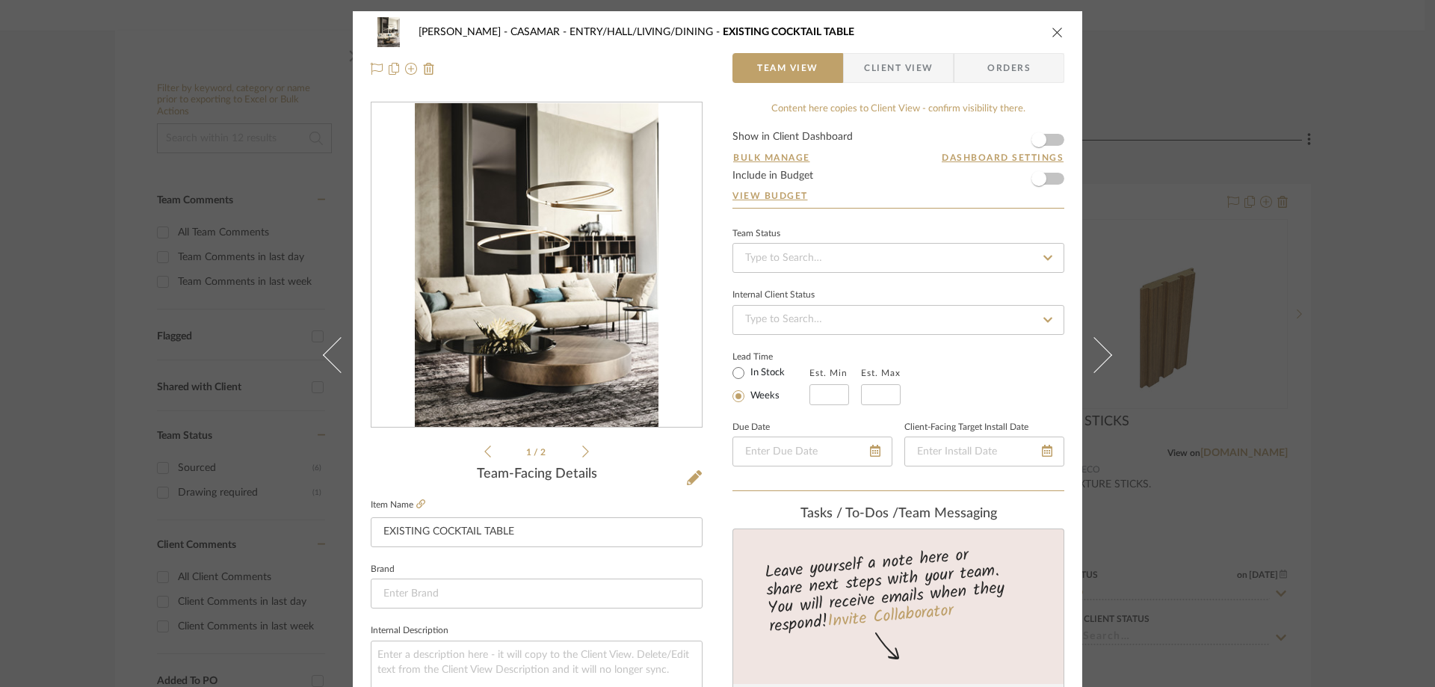
click at [575, 455] on li "1 / 2" at bounding box center [536, 452] width 91 height 18
click at [582, 454] on icon at bounding box center [585, 451] width 7 height 13
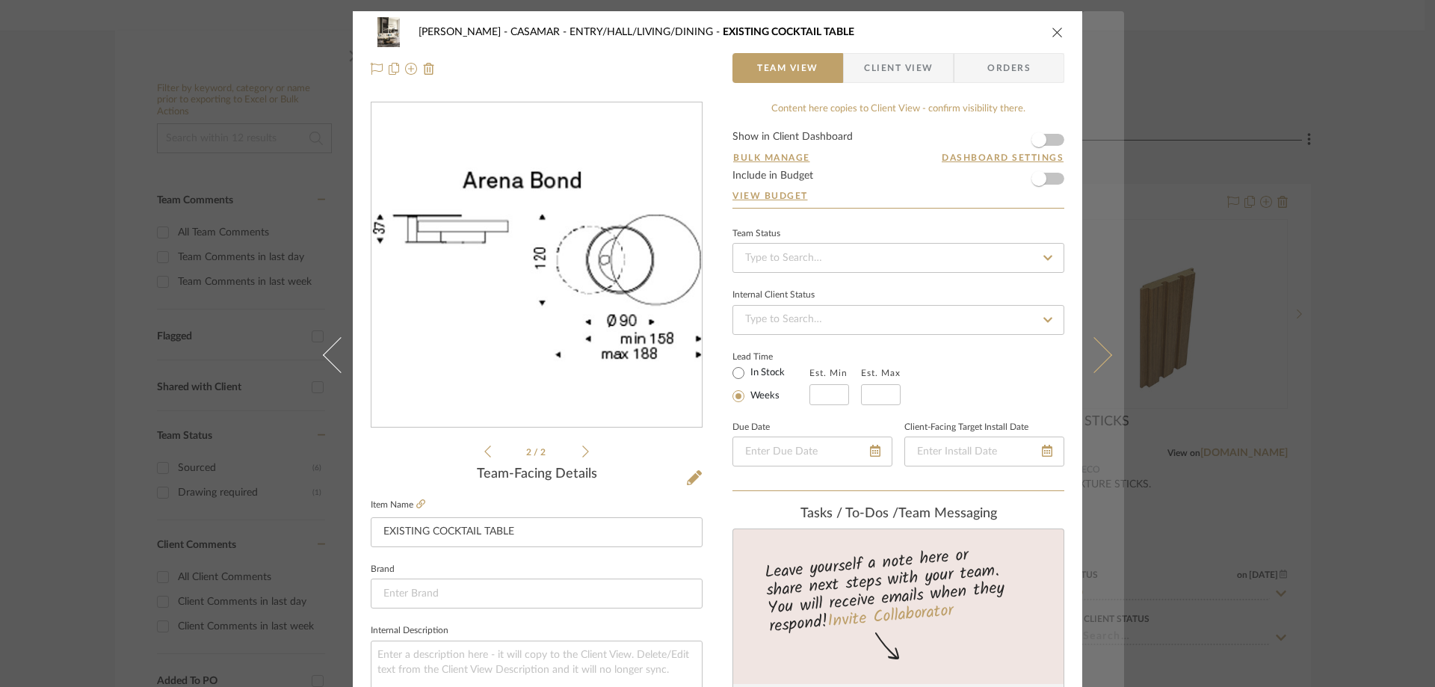
click at [1102, 371] on button at bounding box center [1103, 354] width 42 height 687
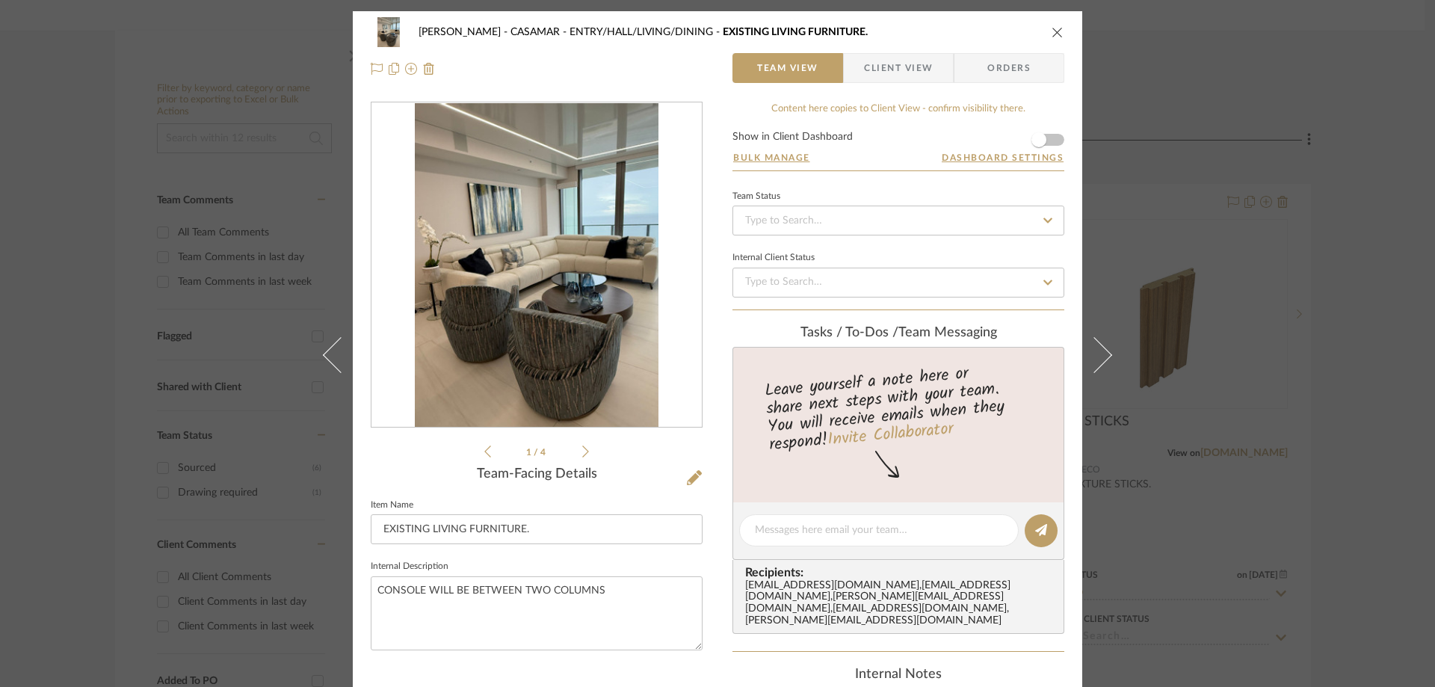
click at [582, 450] on icon at bounding box center [585, 451] width 7 height 13
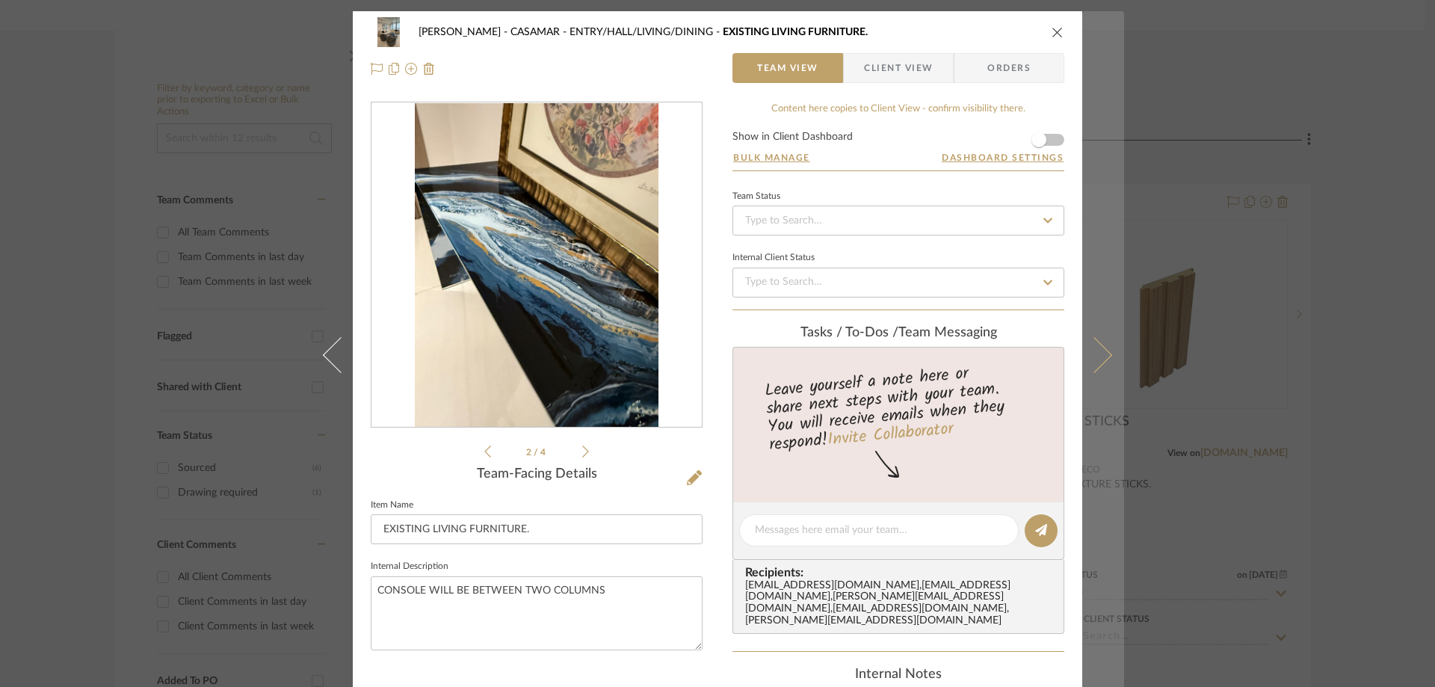
click at [1108, 342] on button at bounding box center [1103, 354] width 42 height 687
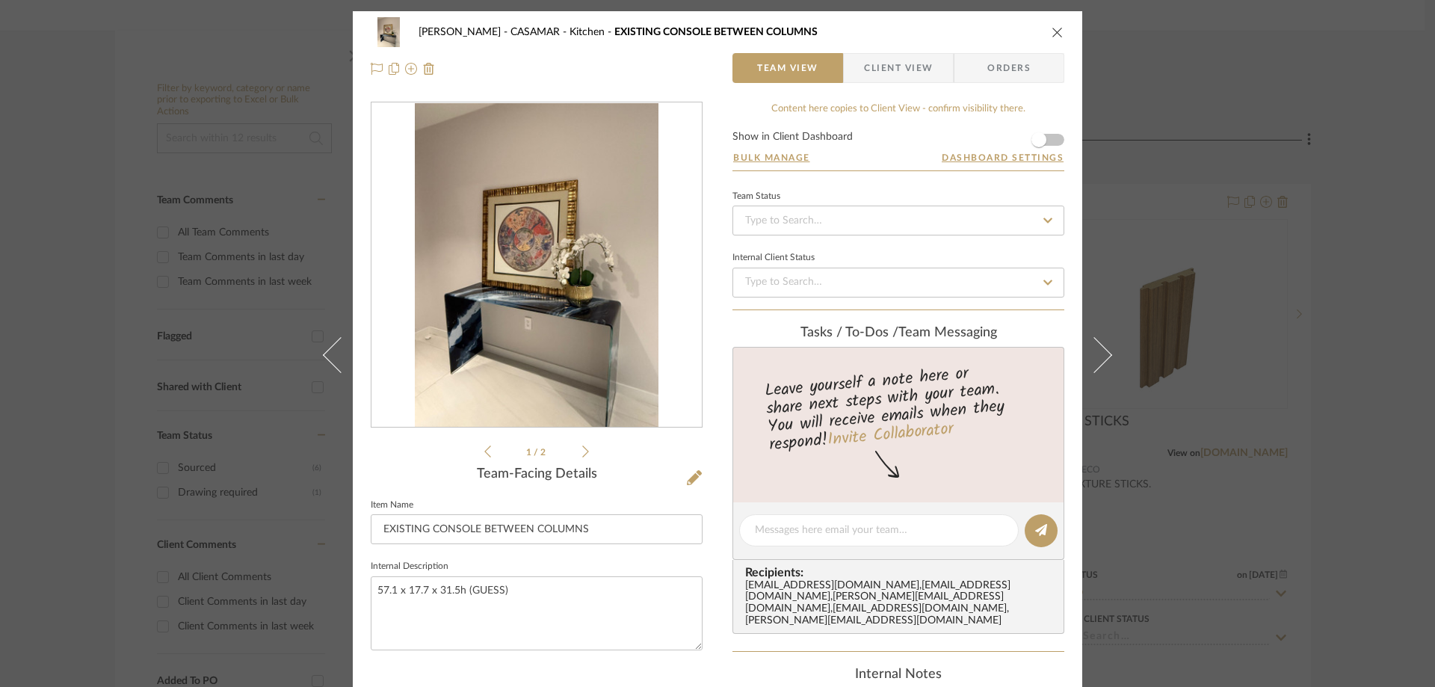
click at [1108, 342] on button at bounding box center [1103, 354] width 42 height 687
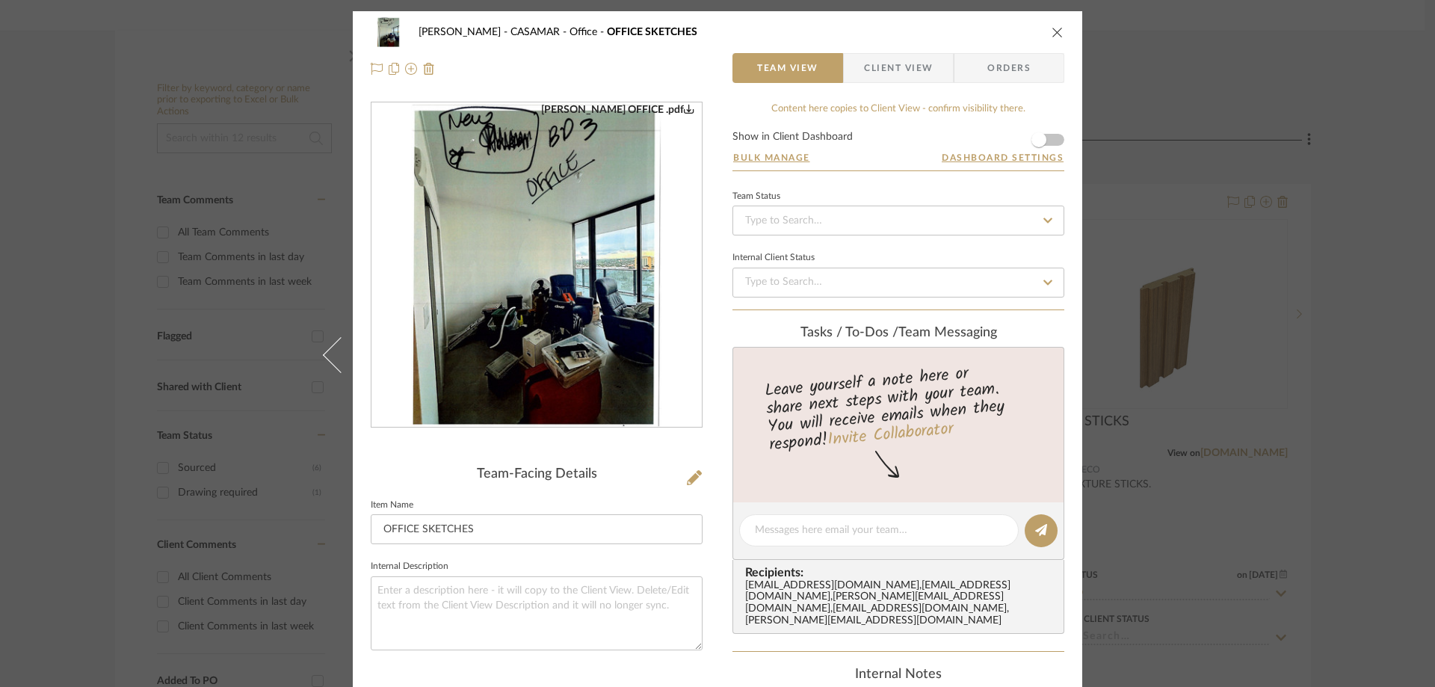
click at [1051, 35] on button "close" at bounding box center [1057, 31] width 13 height 13
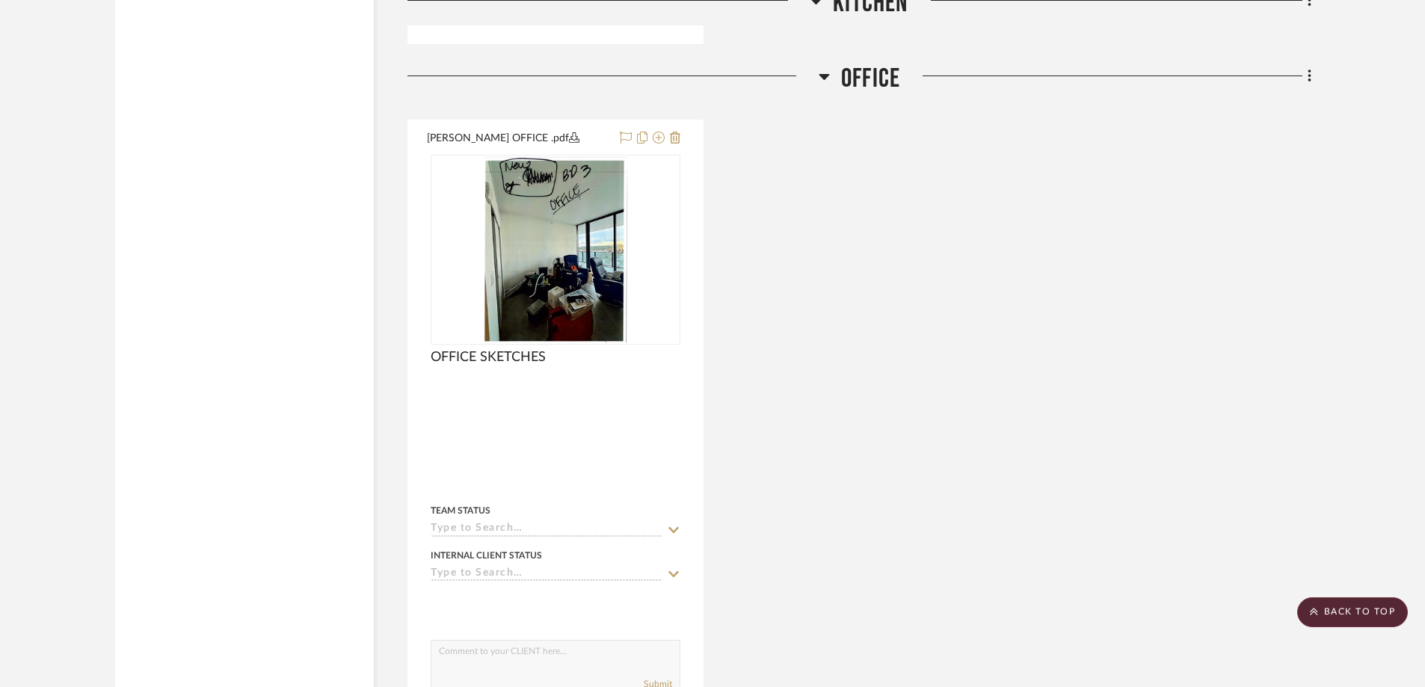
scroll to position [4054, 0]
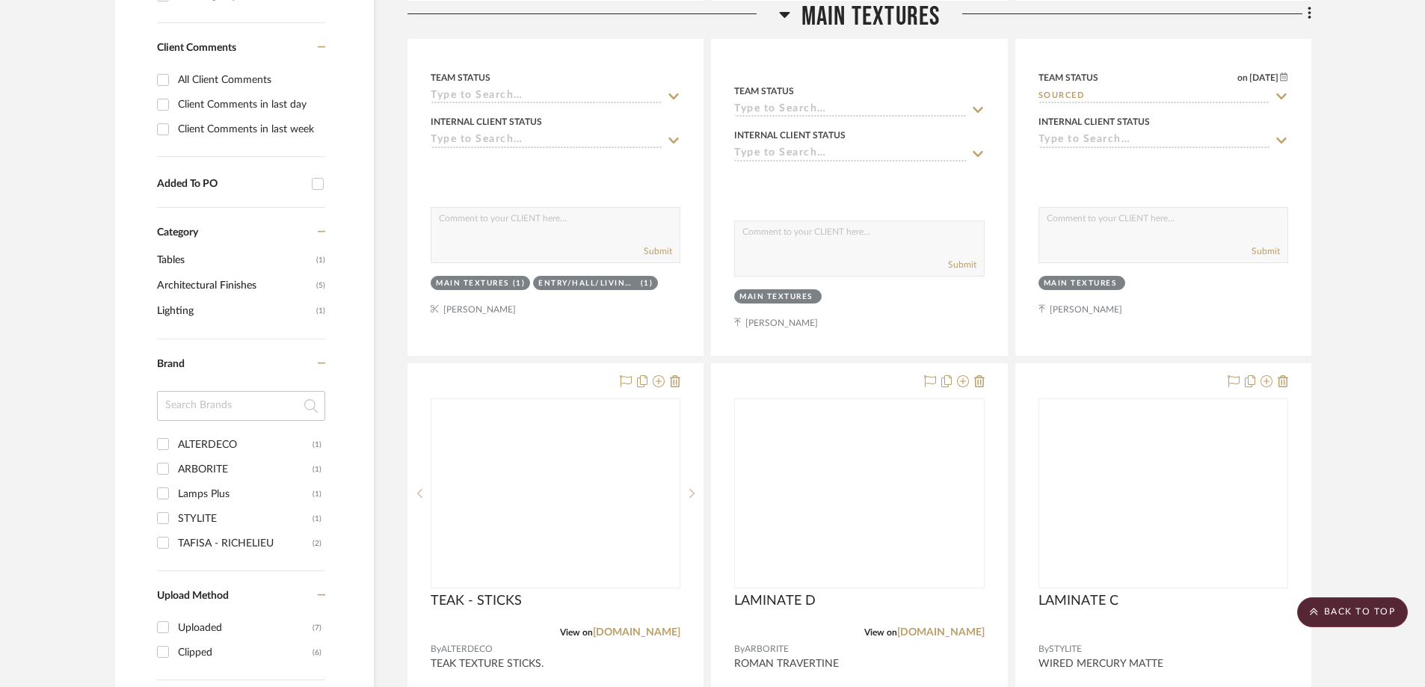
scroll to position [822, 0]
